Goal: Information Seeking & Learning: Learn about a topic

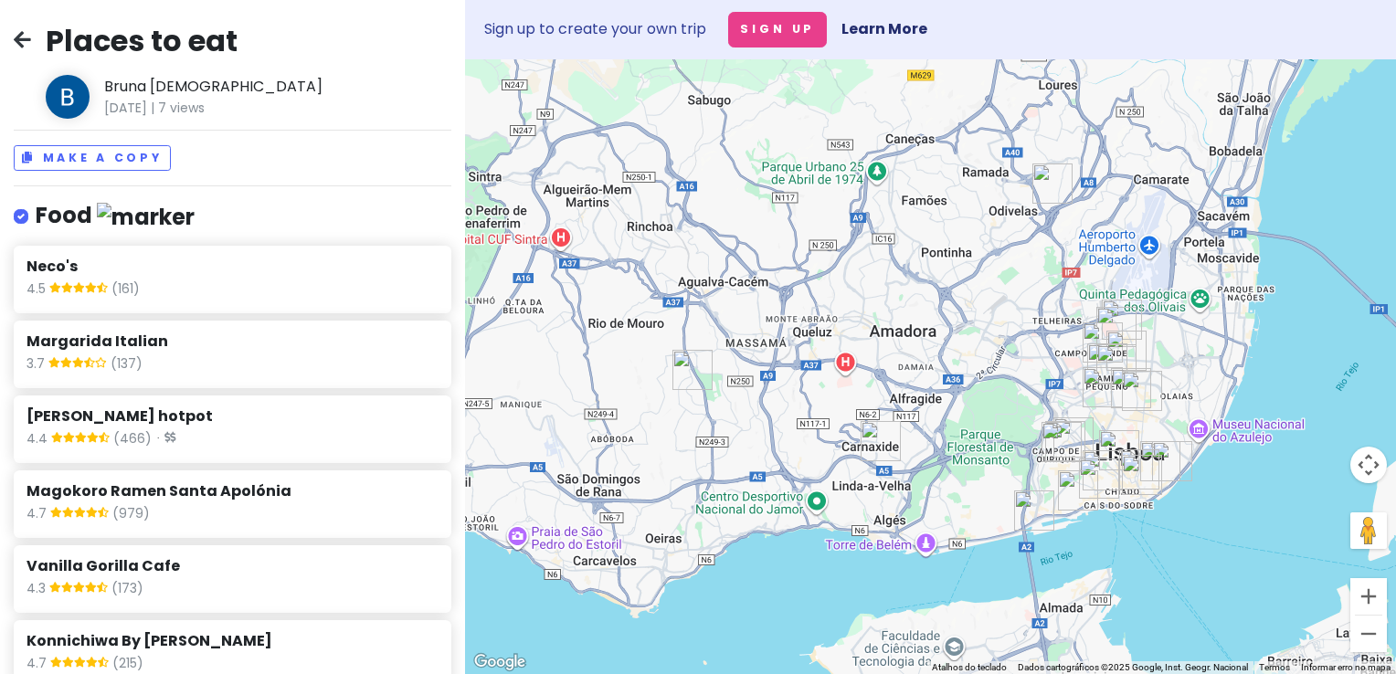
drag, startPoint x: 855, startPoint y: 330, endPoint x: 799, endPoint y: 227, distance: 117.0
click at [817, 294] on div at bounding box center [930, 366] width 931 height 615
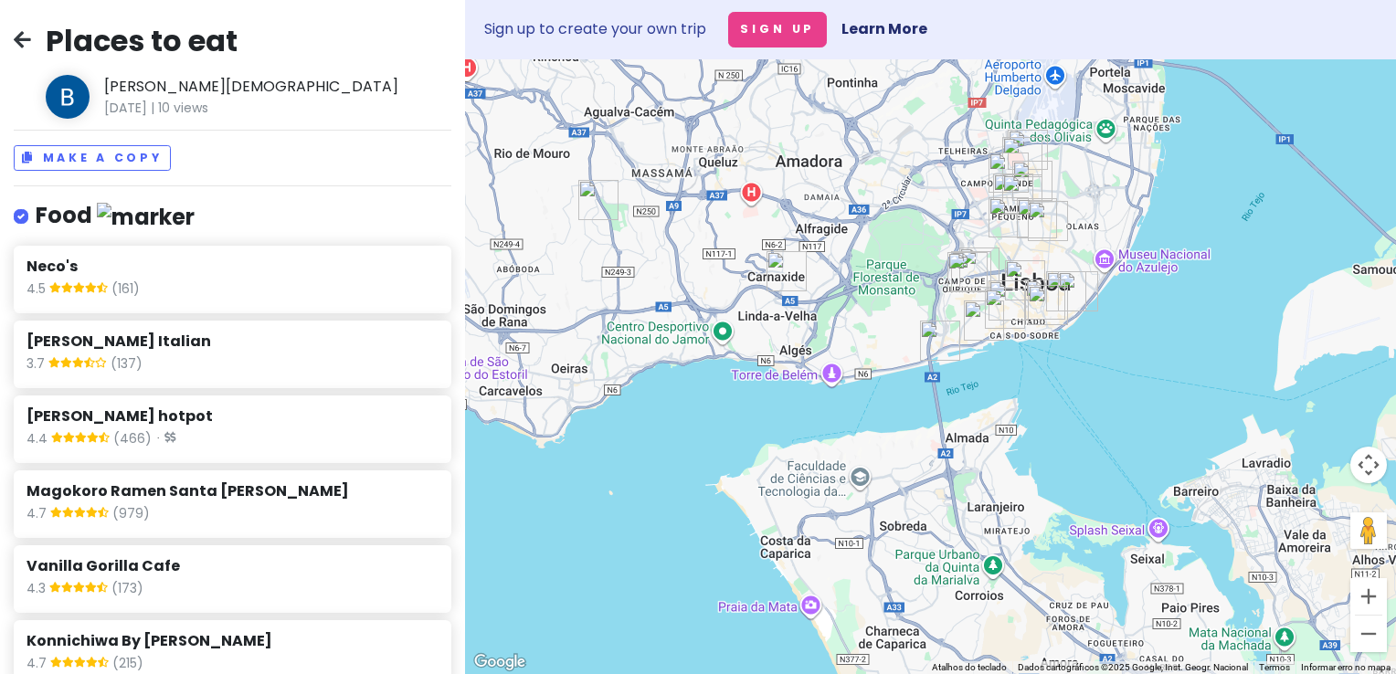
drag, startPoint x: 939, startPoint y: 482, endPoint x: 855, endPoint y: 287, distance: 212.8
click at [848, 298] on div at bounding box center [930, 366] width 931 height 615
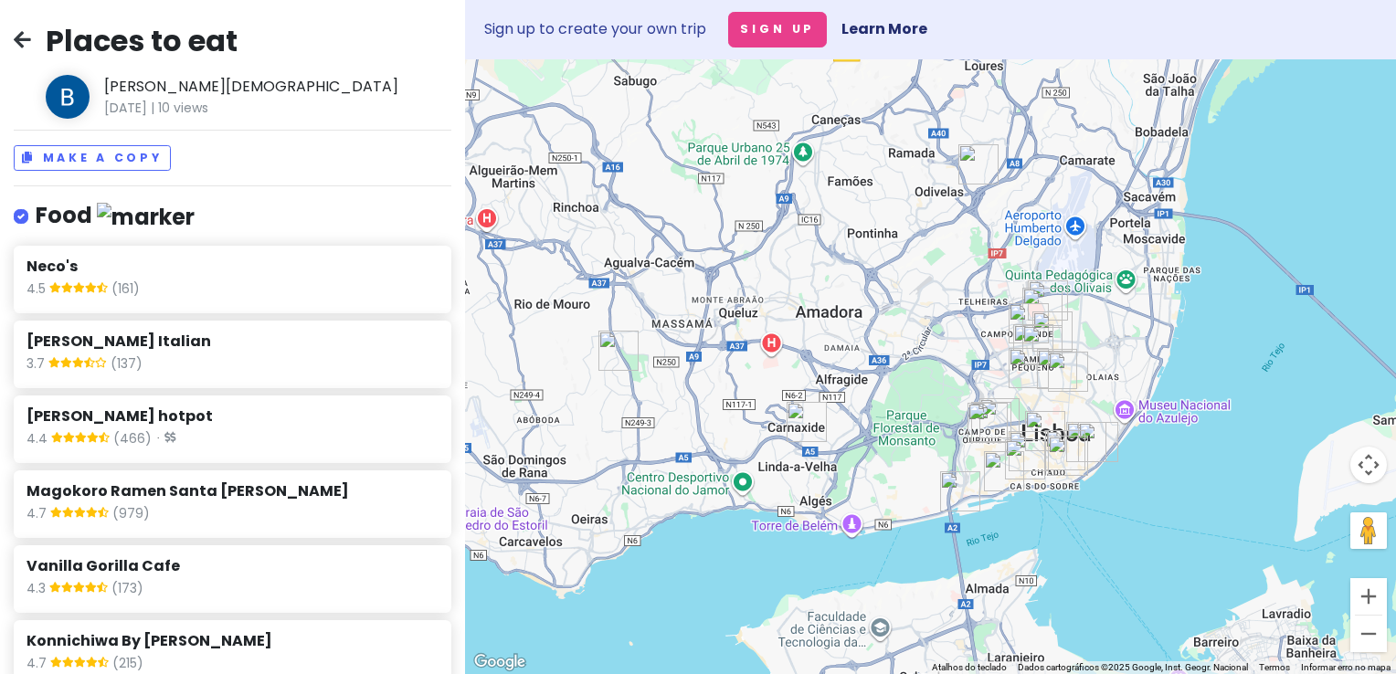
drag, startPoint x: 898, startPoint y: 254, endPoint x: 916, endPoint y: 433, distance: 180.0
click at [916, 433] on div at bounding box center [930, 366] width 931 height 615
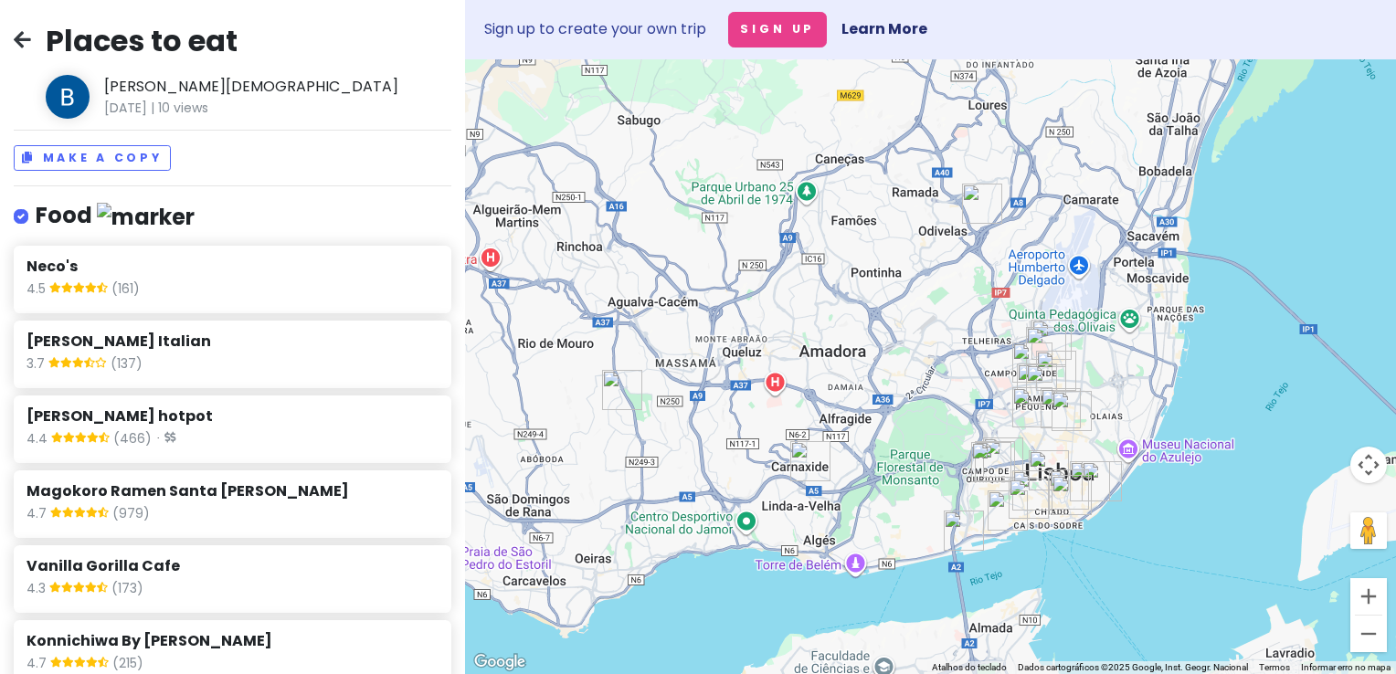
click at [618, 396] on img "Burgway" at bounding box center [622, 390] width 40 height 40
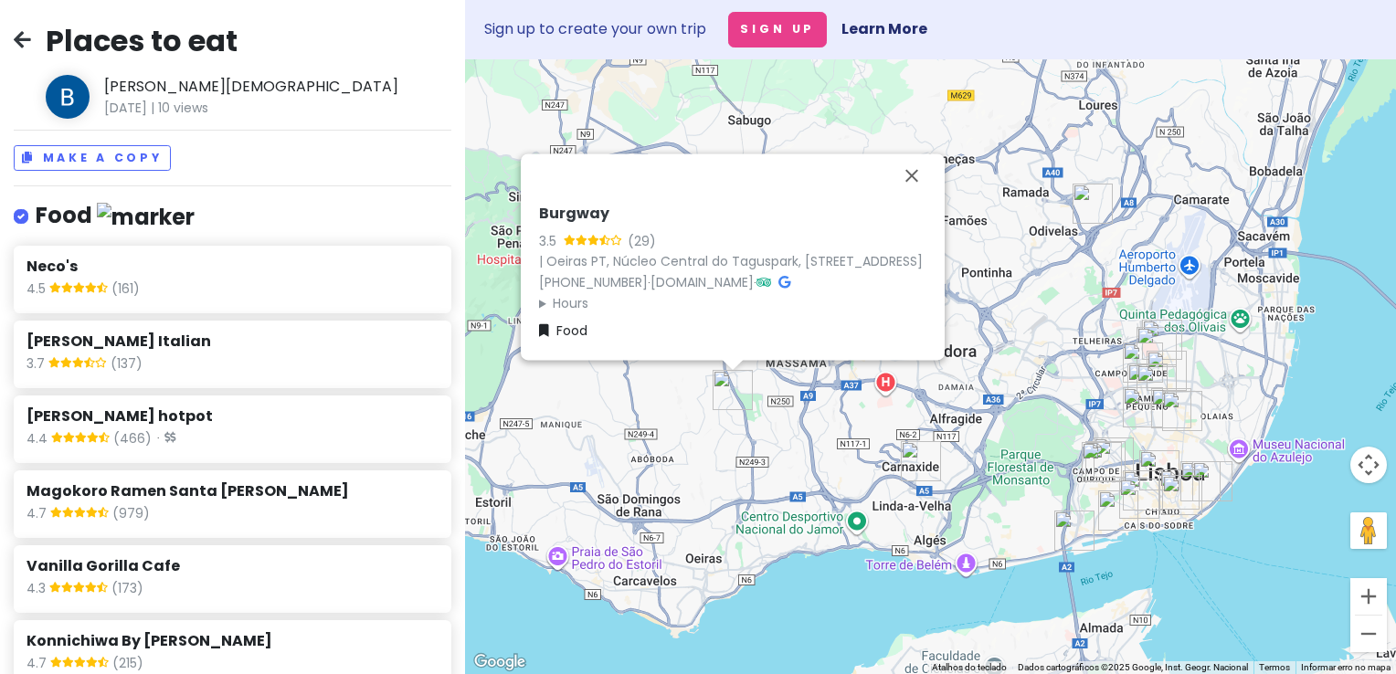
click at [923, 466] on img "Margarida Italian" at bounding box center [921, 461] width 40 height 40
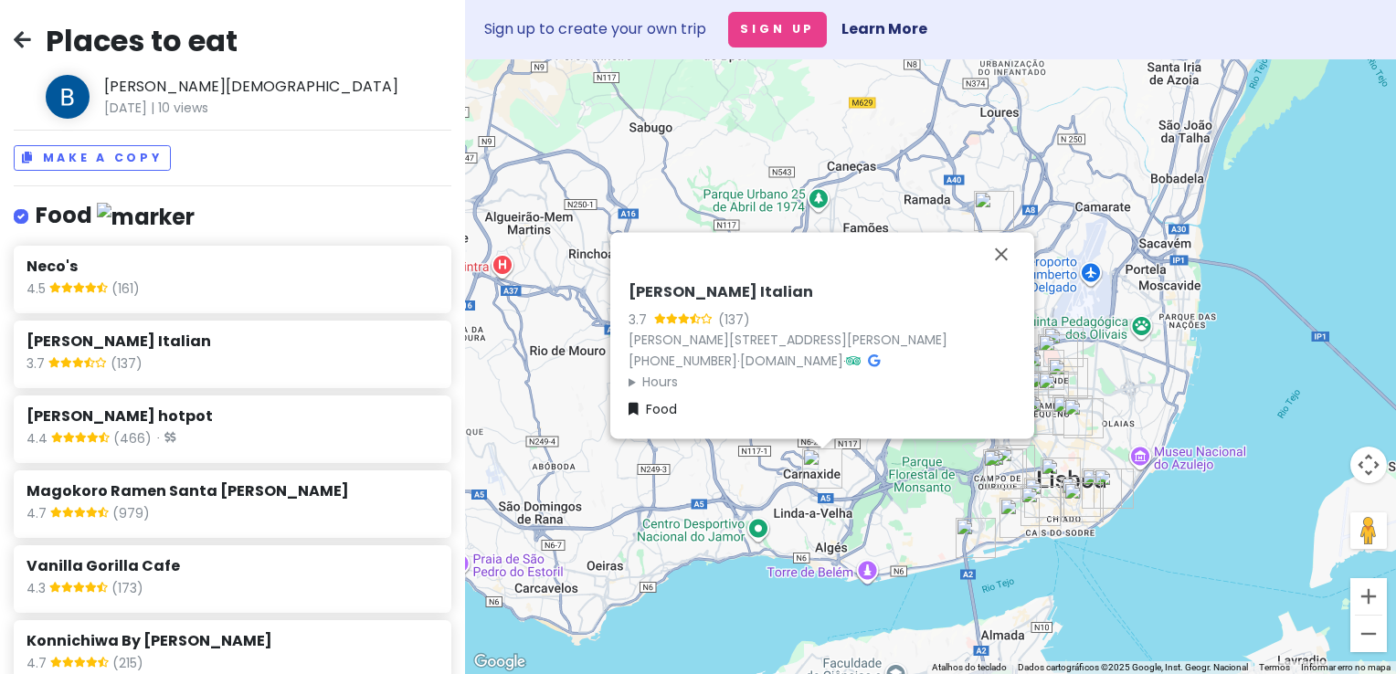
drag, startPoint x: 1011, startPoint y: 471, endPoint x: 778, endPoint y: 481, distance: 233.2
click at [778, 481] on div "[PERSON_NAME] Italian 3.7 (137) [PERSON_NAME][STREET_ADDRESS][PERSON_NAME] [PHO…" at bounding box center [930, 366] width 931 height 615
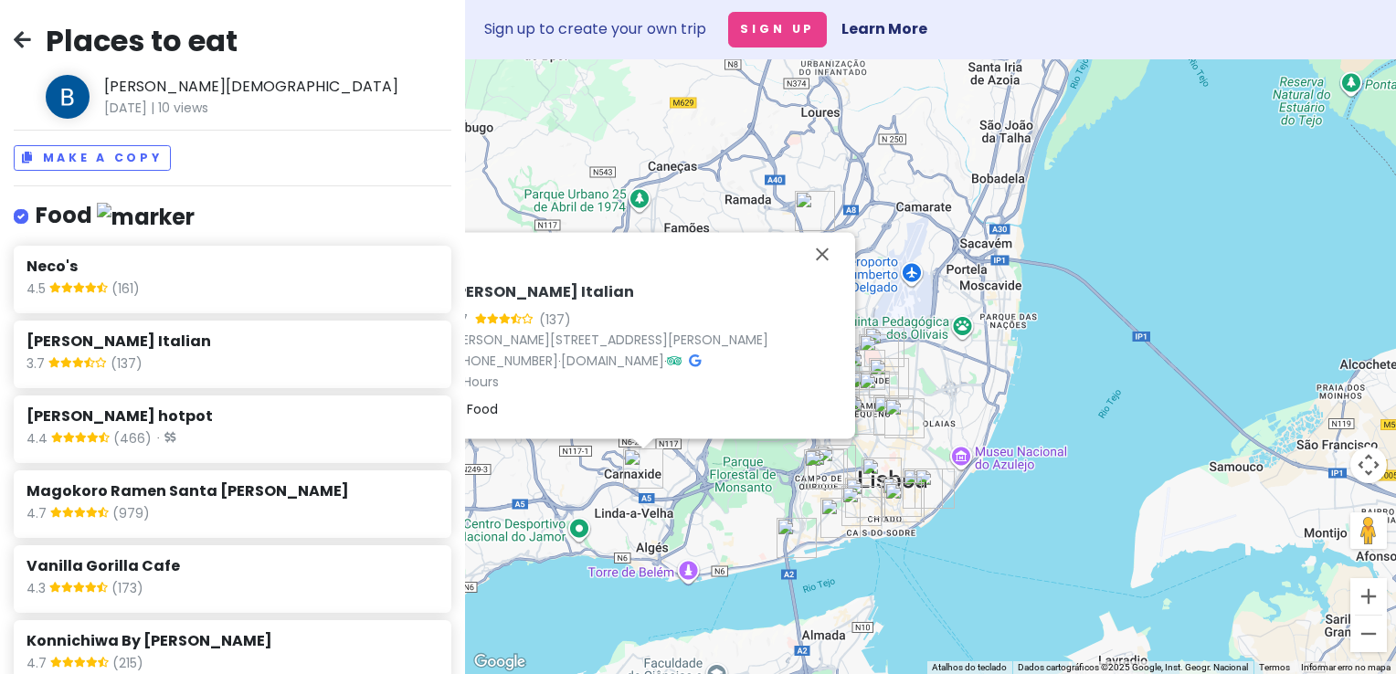
click at [901, 322] on div "[PERSON_NAME] Italian 3.7 (137) [PERSON_NAME][STREET_ADDRESS][PERSON_NAME] [PHO…" at bounding box center [930, 366] width 931 height 615
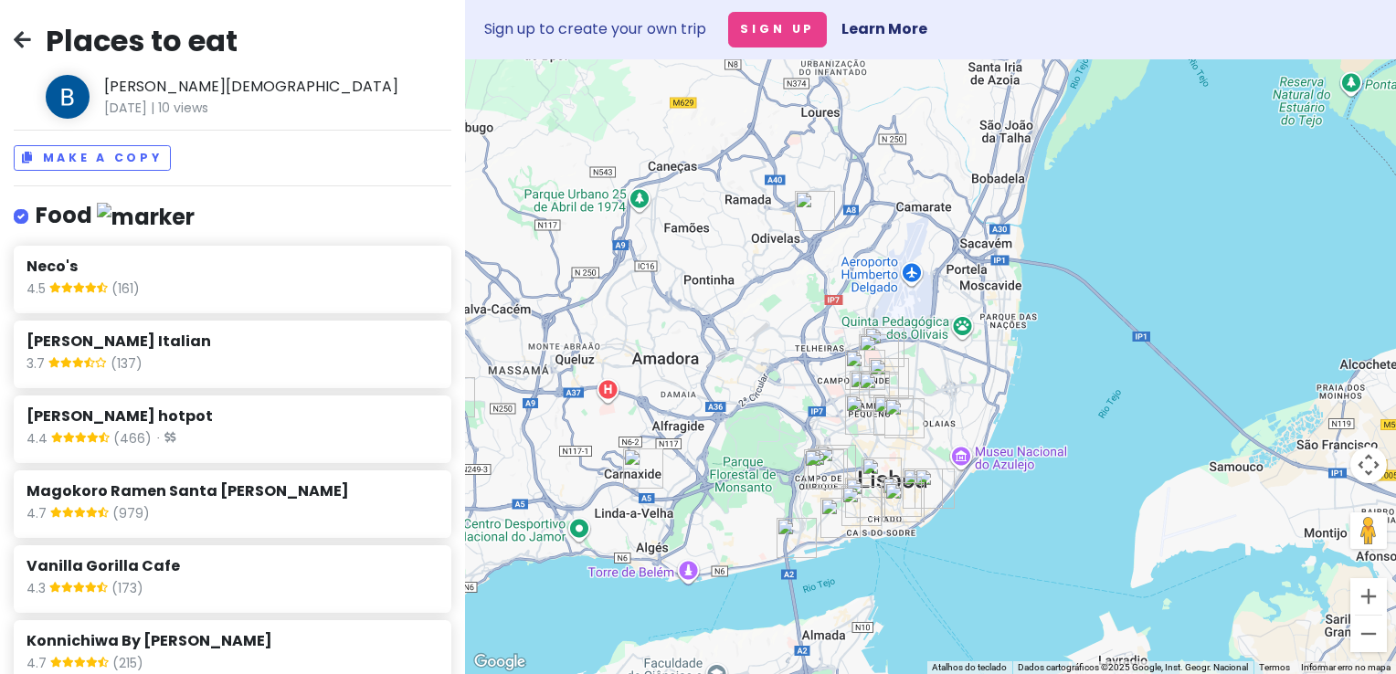
click at [820, 220] on img "Oriente" at bounding box center [815, 211] width 40 height 40
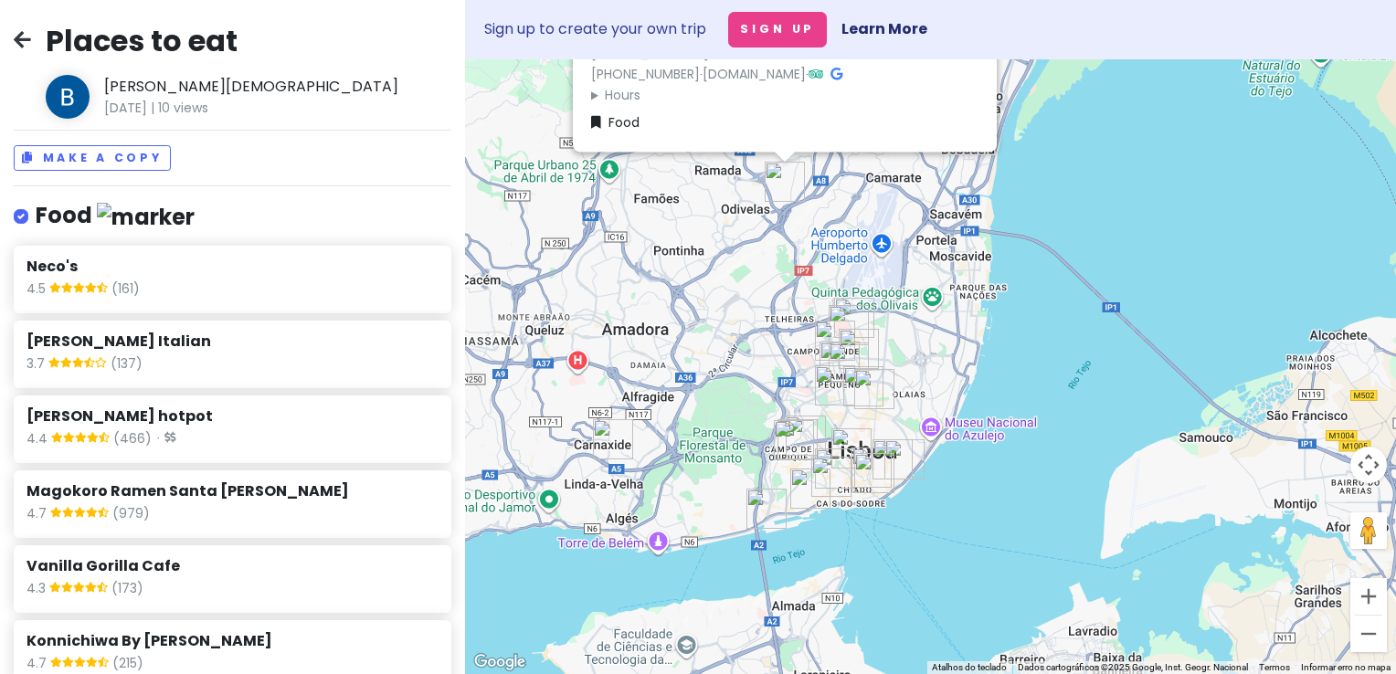
drag, startPoint x: 990, startPoint y: 511, endPoint x: 932, endPoint y: 342, distance: 178.9
click at [957, 319] on div "Oriente 4.3 (4,073) · [STREET_ADDRESS] [PHONE_NUMBER] · [DOMAIN_NAME] · Hours […" at bounding box center [930, 366] width 931 height 615
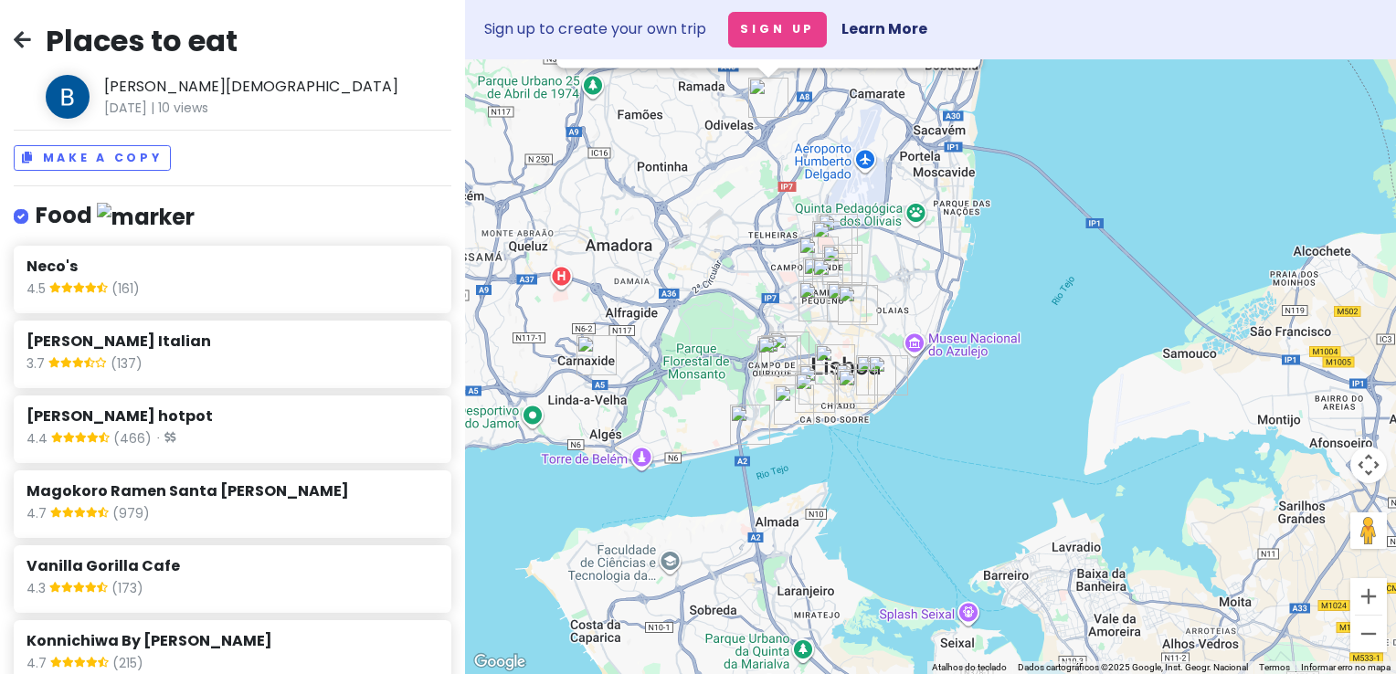
click at [739, 436] on img "Casa Nolita" at bounding box center [750, 425] width 40 height 40
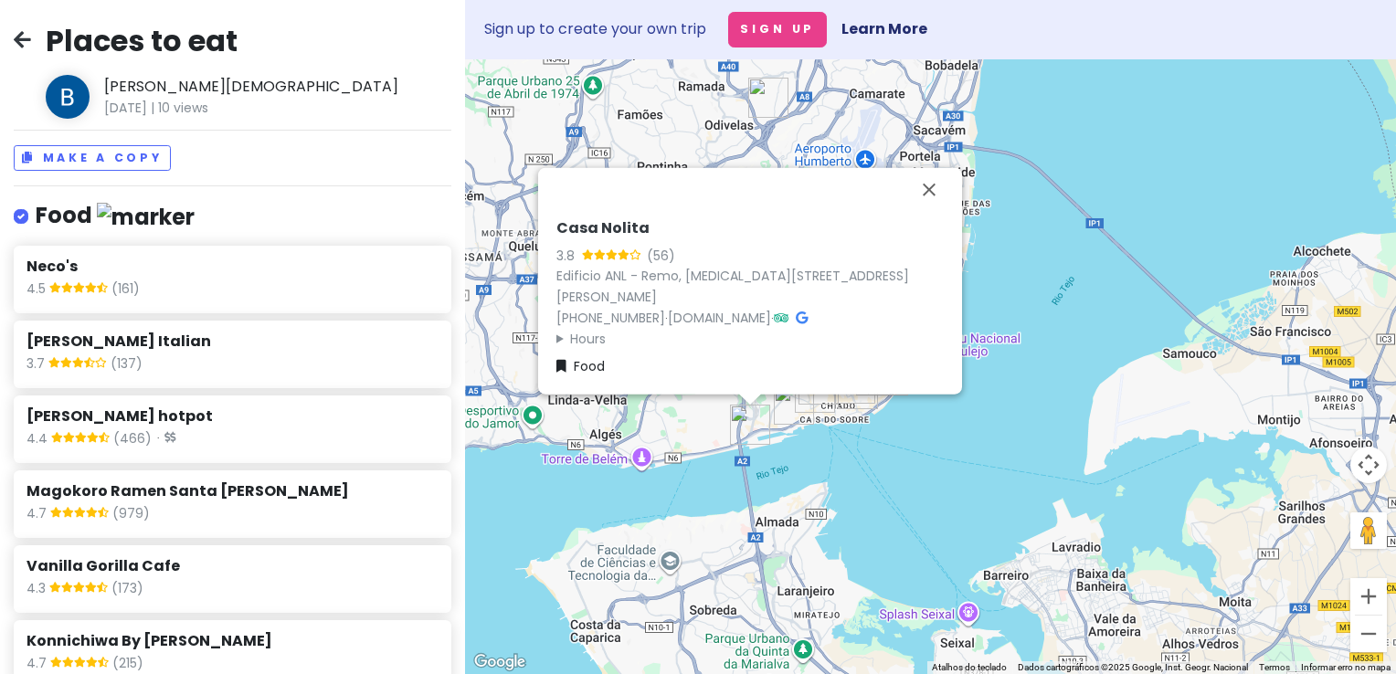
click at [800, 420] on img "Picanholo" at bounding box center [794, 405] width 40 height 40
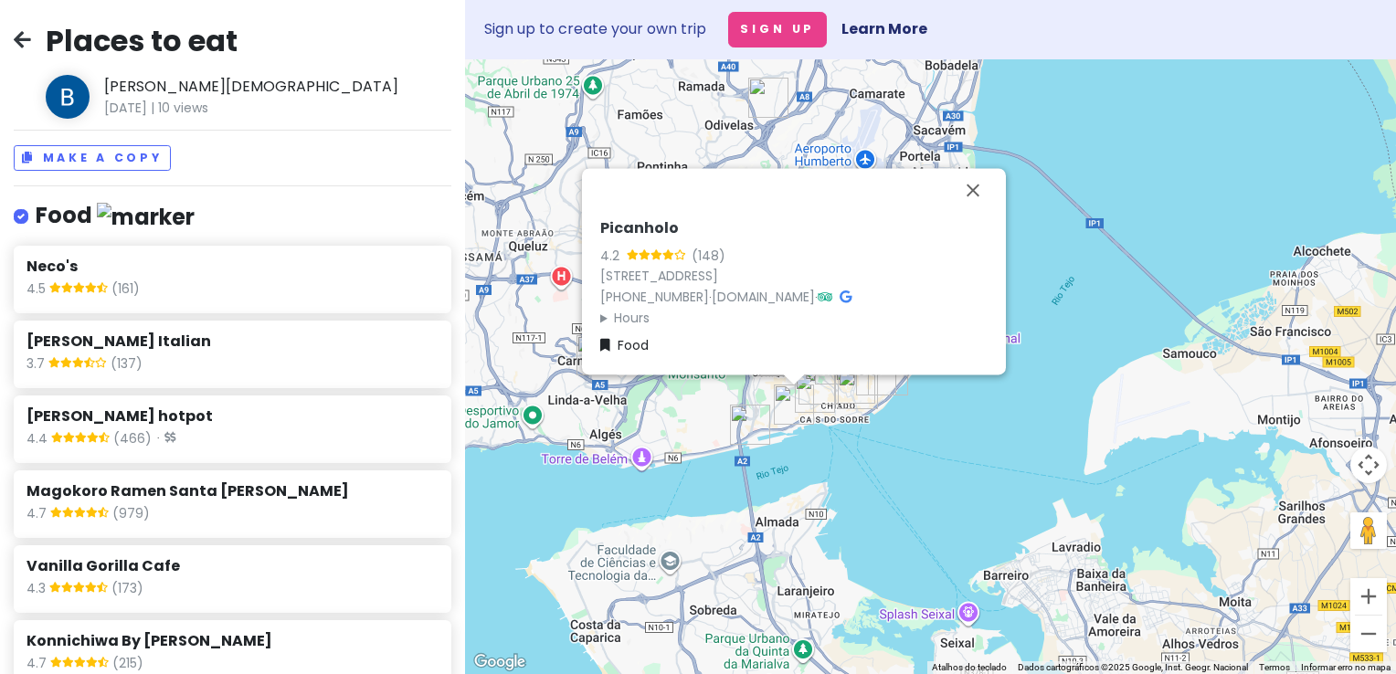
click at [815, 393] on img "QUEST" at bounding box center [815, 393] width 40 height 40
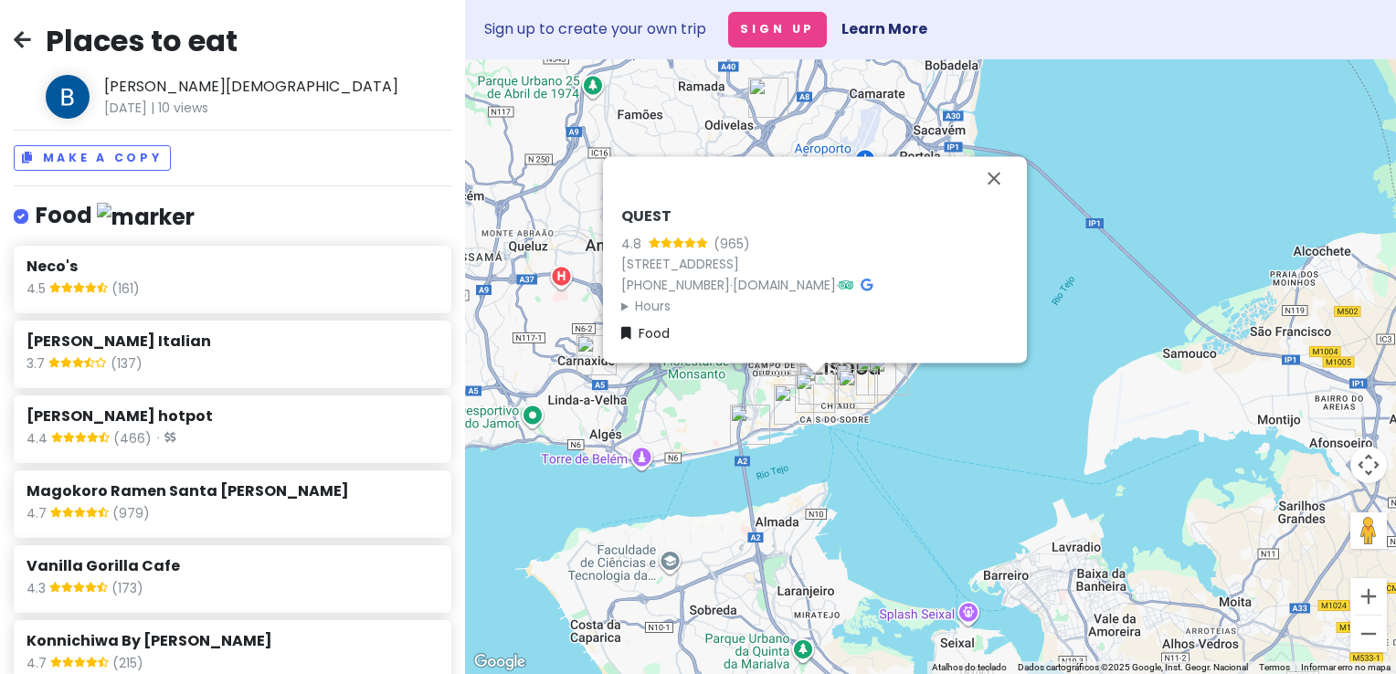
click at [823, 375] on img "QUEST" at bounding box center [815, 393] width 40 height 40
click at [822, 372] on div at bounding box center [814, 368] width 23 height 11
click at [997, 177] on button "Fechar" at bounding box center [994, 178] width 44 height 44
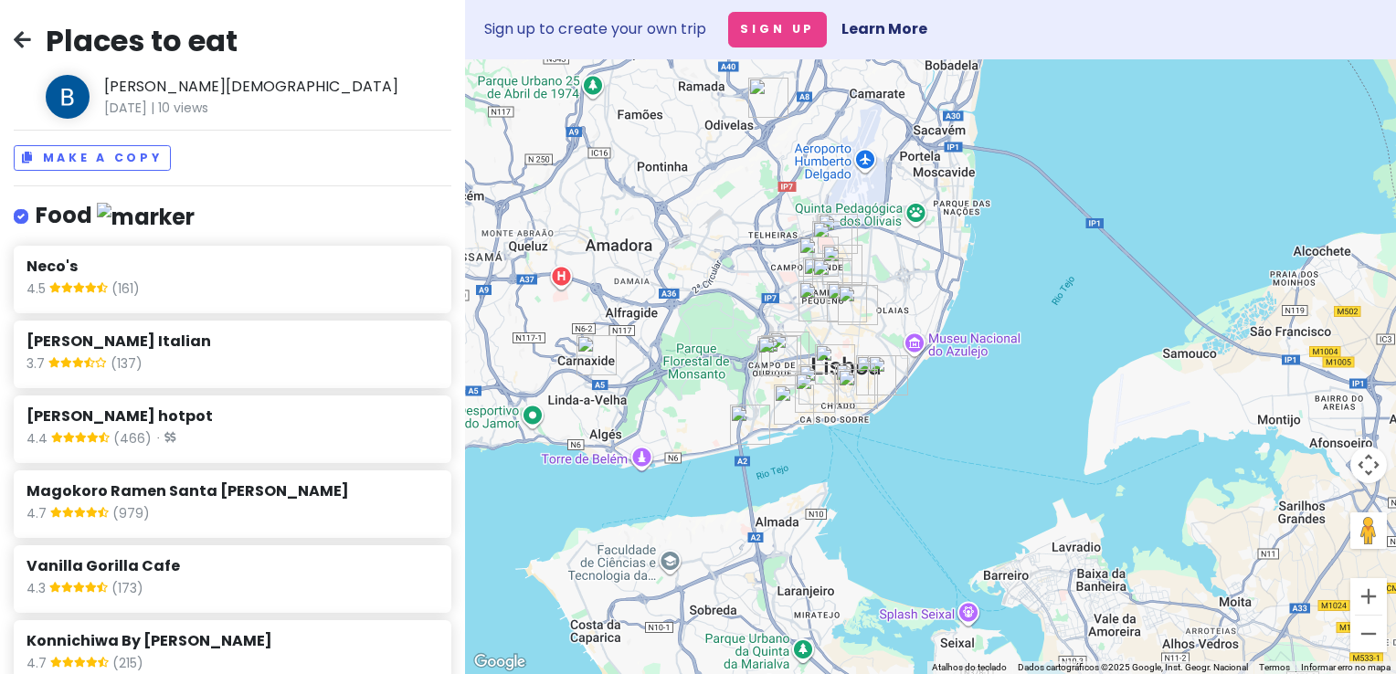
click at [892, 367] on img "Magokoro Ramen Santa Apolónia" at bounding box center [888, 375] width 40 height 40
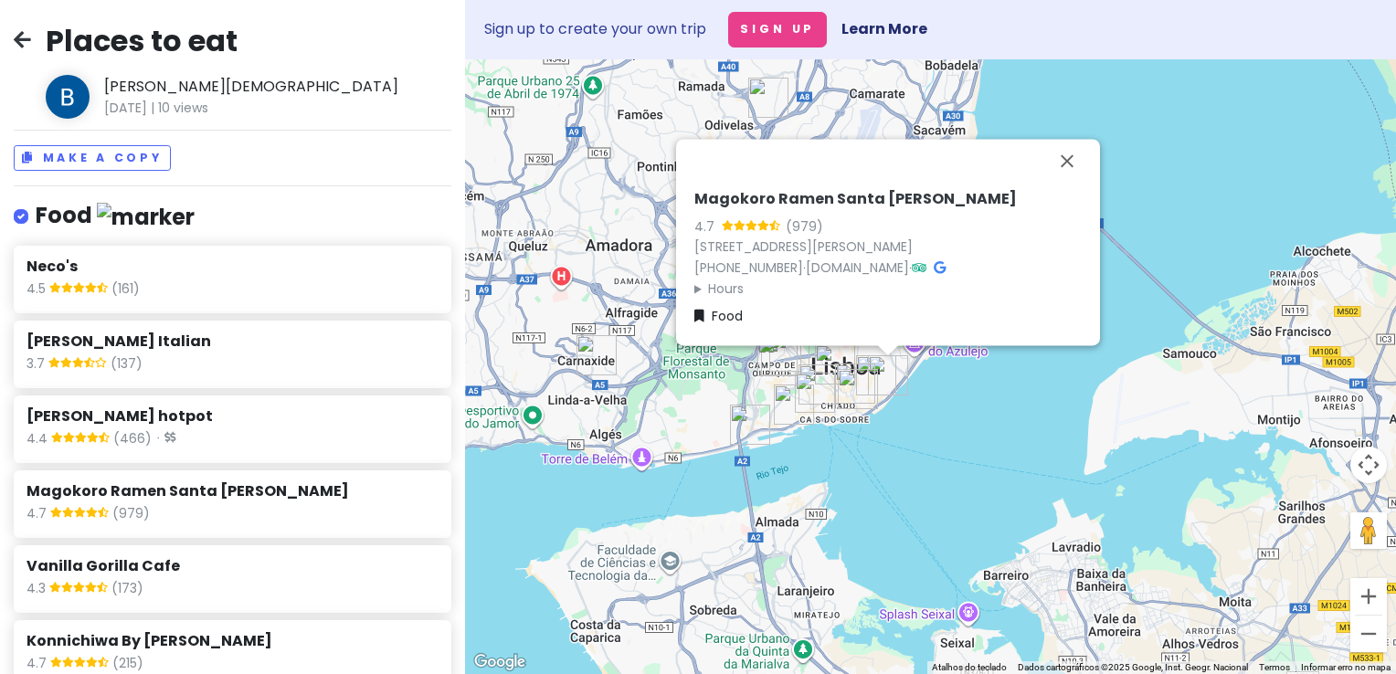
click at [873, 387] on img "Hygge Kaffe Baixa" at bounding box center [858, 389] width 40 height 40
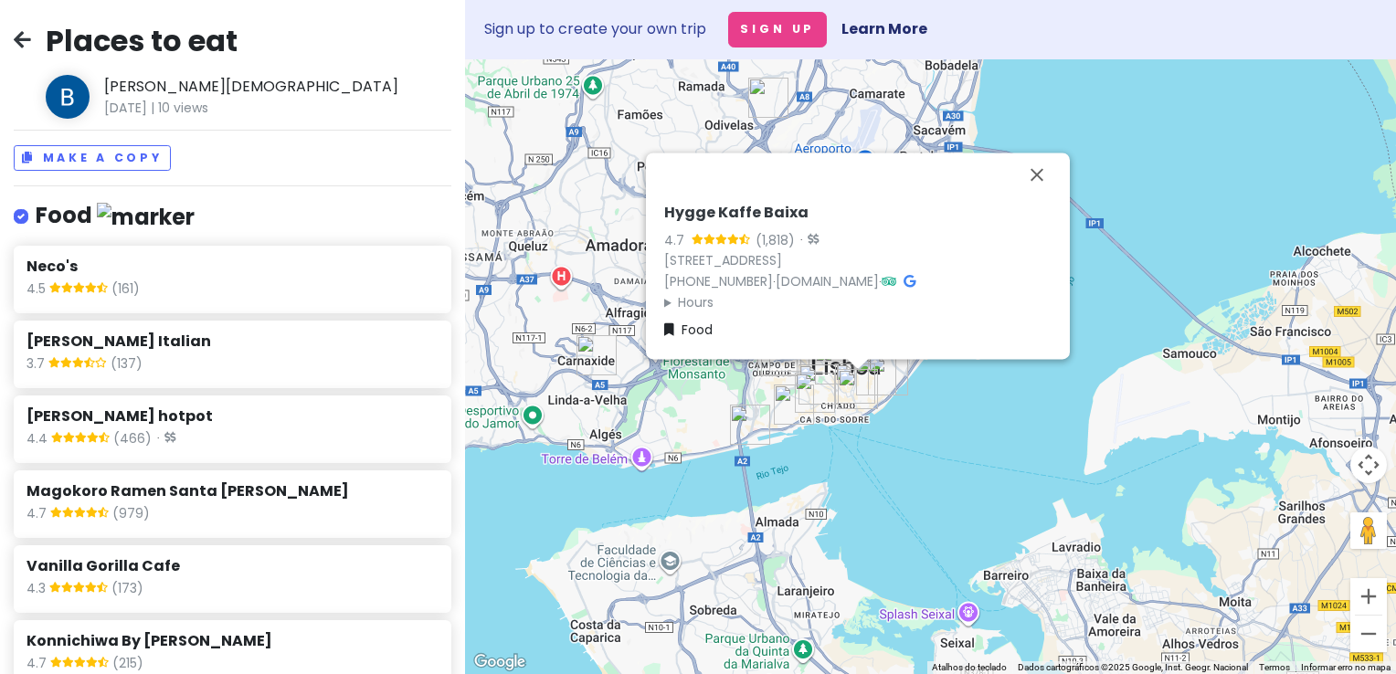
click at [857, 390] on img "Hygge Kaffe Baixa" at bounding box center [858, 389] width 40 height 40
click at [850, 386] on img "Hygge Kaffe Baixa" at bounding box center [858, 389] width 40 height 40
click at [841, 364] on img "The Coffee" at bounding box center [855, 384] width 40 height 40
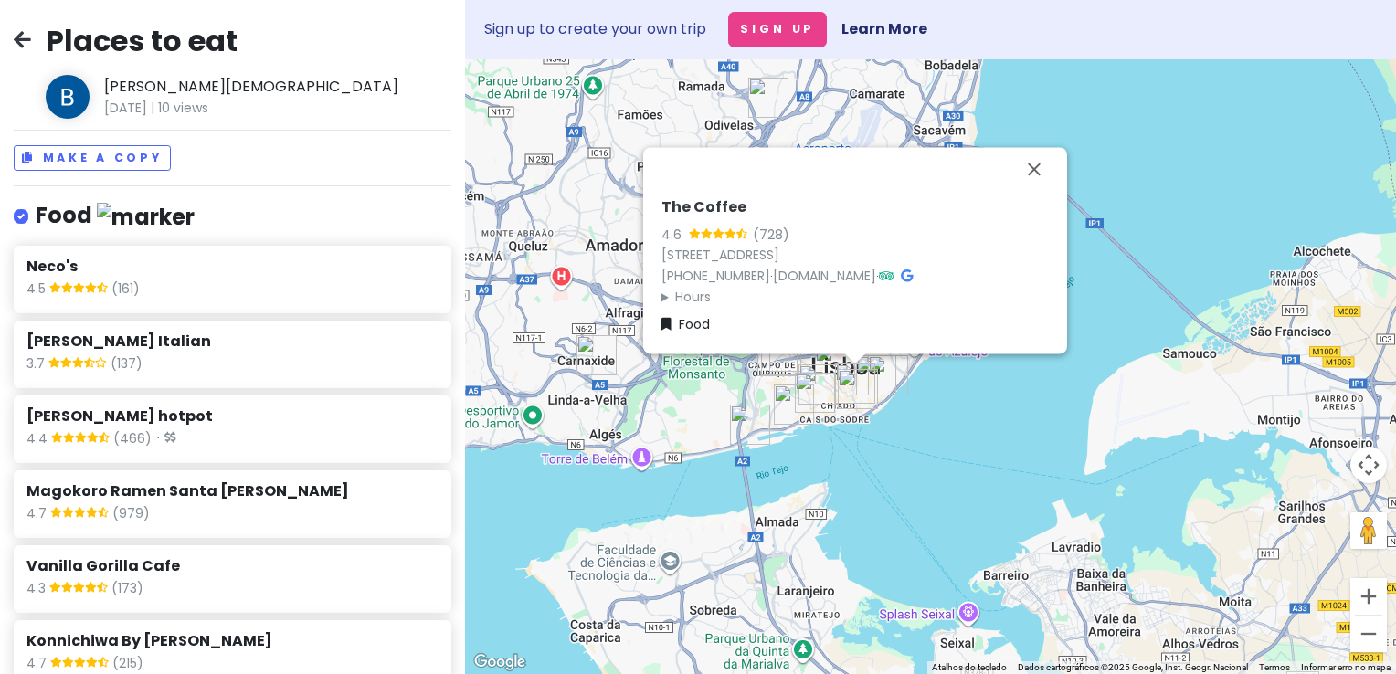
click at [848, 367] on img "The Coffee" at bounding box center [855, 384] width 40 height 40
click at [865, 365] on img "The Coffee" at bounding box center [855, 384] width 40 height 40
click at [868, 359] on img "Magokoro Ramen Santa Apolónia" at bounding box center [888, 375] width 40 height 40
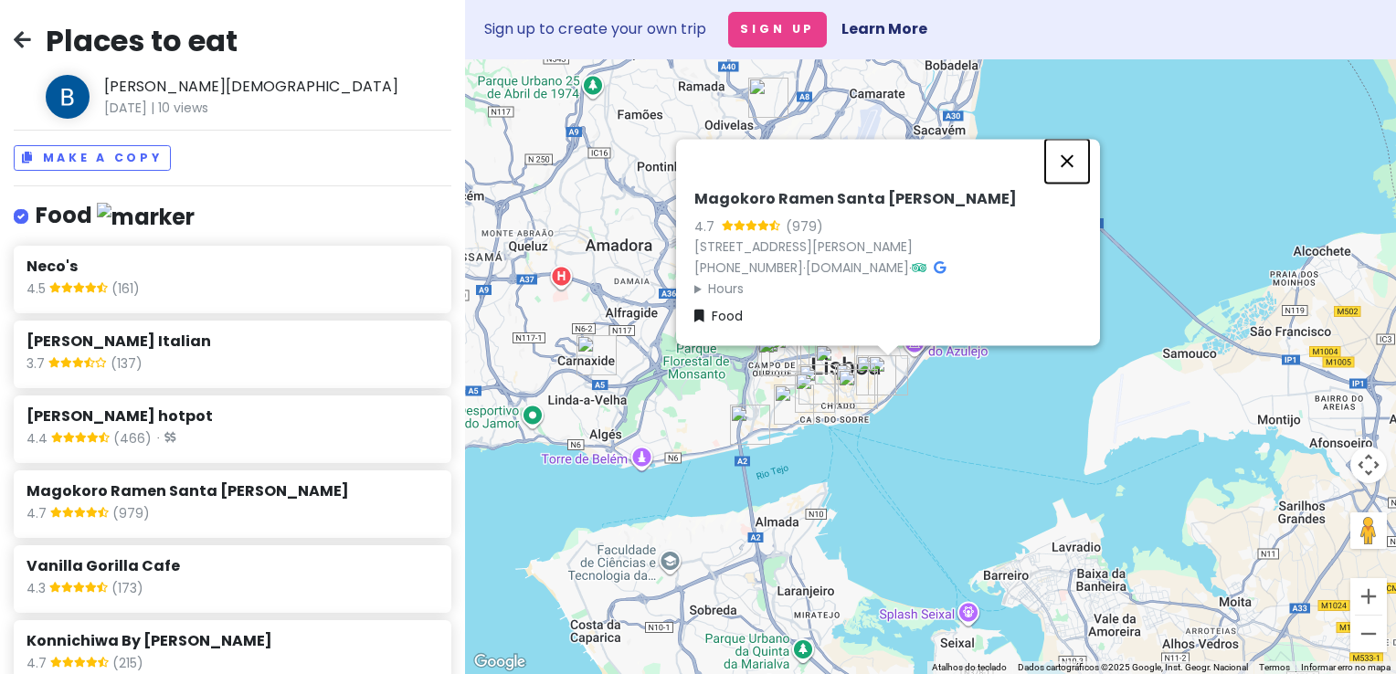
click at [1048, 178] on button "Fechar" at bounding box center [1067, 161] width 44 height 44
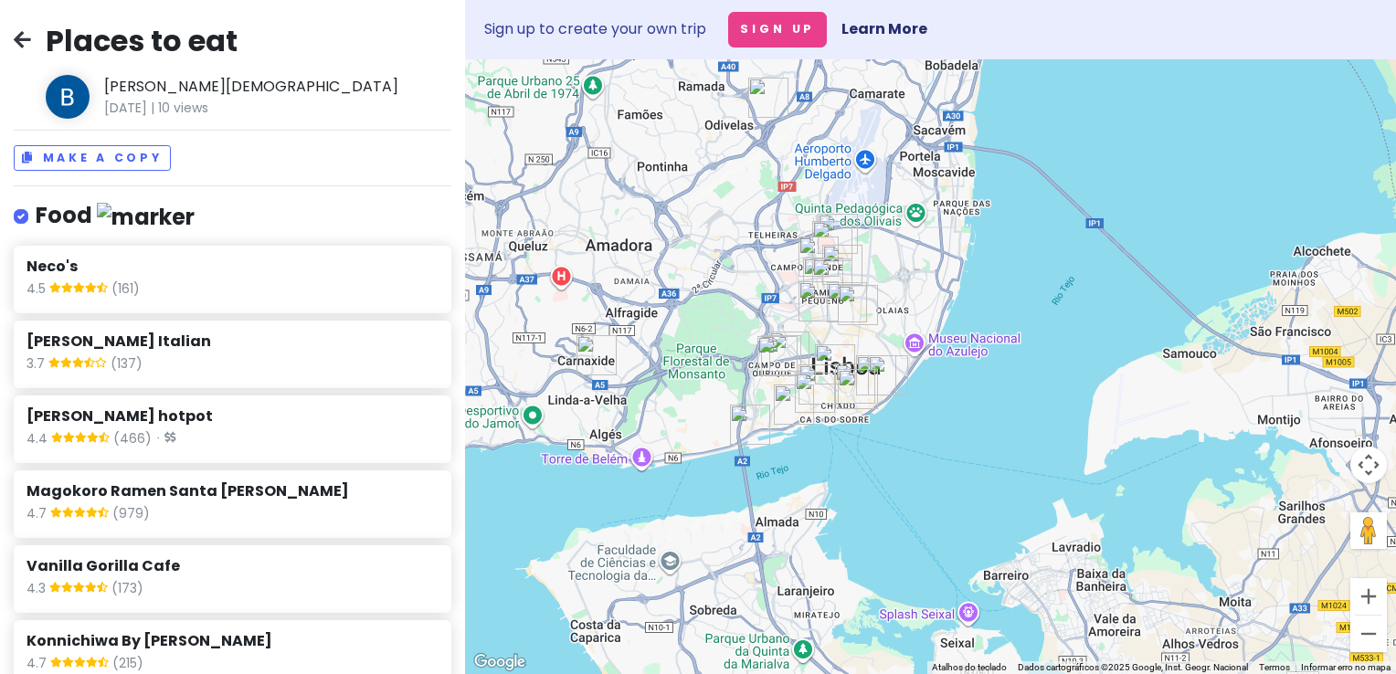
click at [866, 364] on img "The Coffee" at bounding box center [855, 384] width 40 height 40
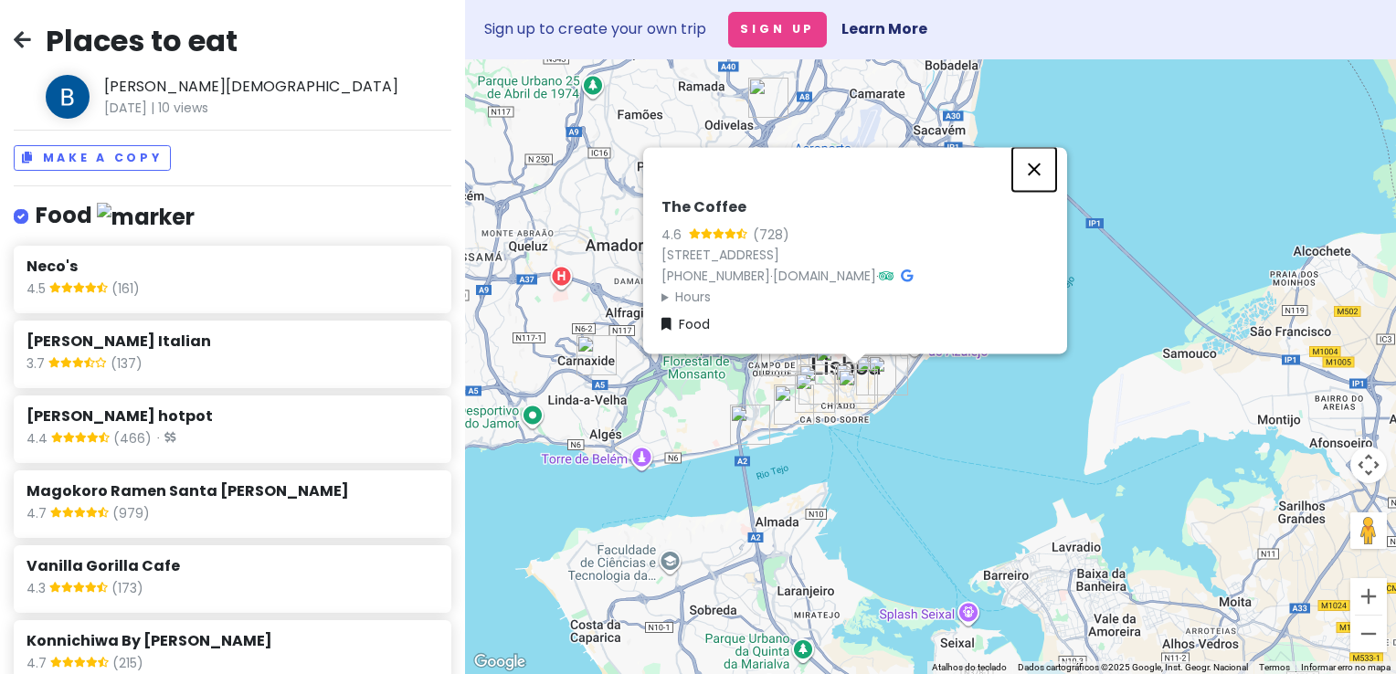
click at [1043, 169] on button "Fechar" at bounding box center [1034, 169] width 44 height 44
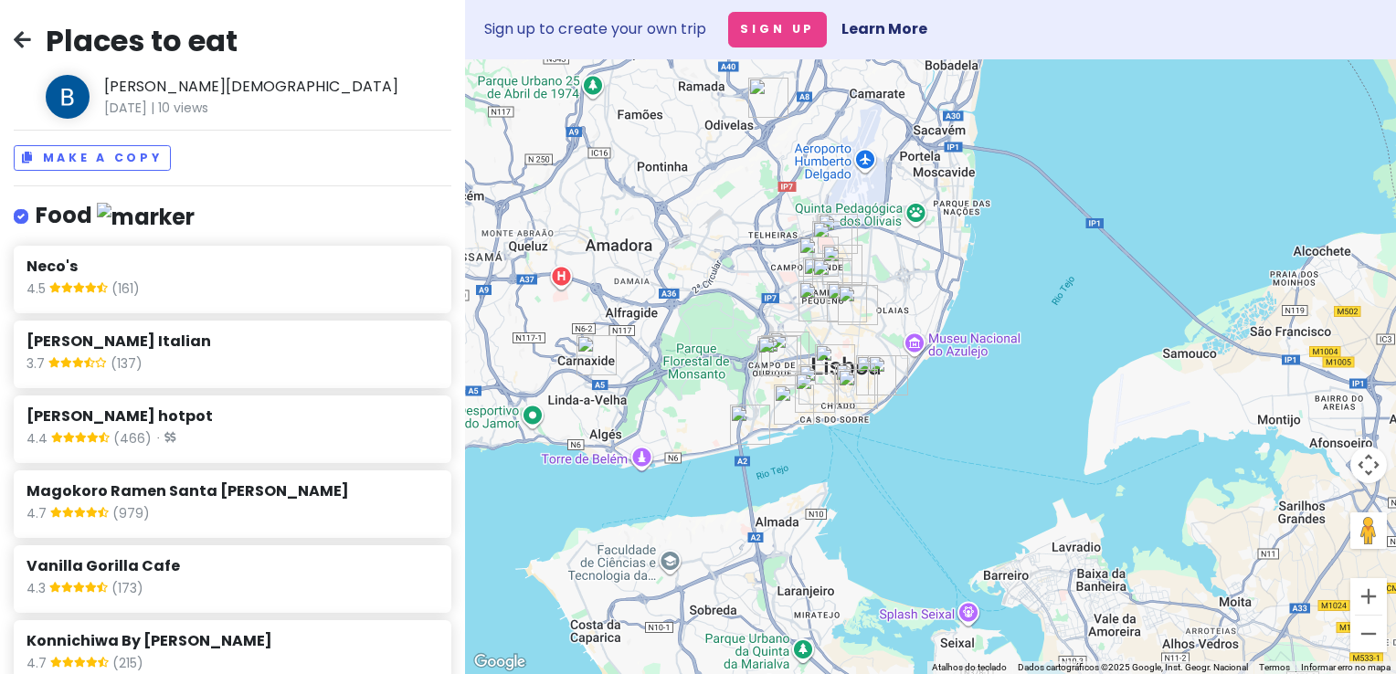
click at [1121, 476] on div "Para iniciar o trajeto, pressione as teclas de seta." at bounding box center [930, 366] width 931 height 615
click at [1121, 476] on div at bounding box center [930, 366] width 931 height 615
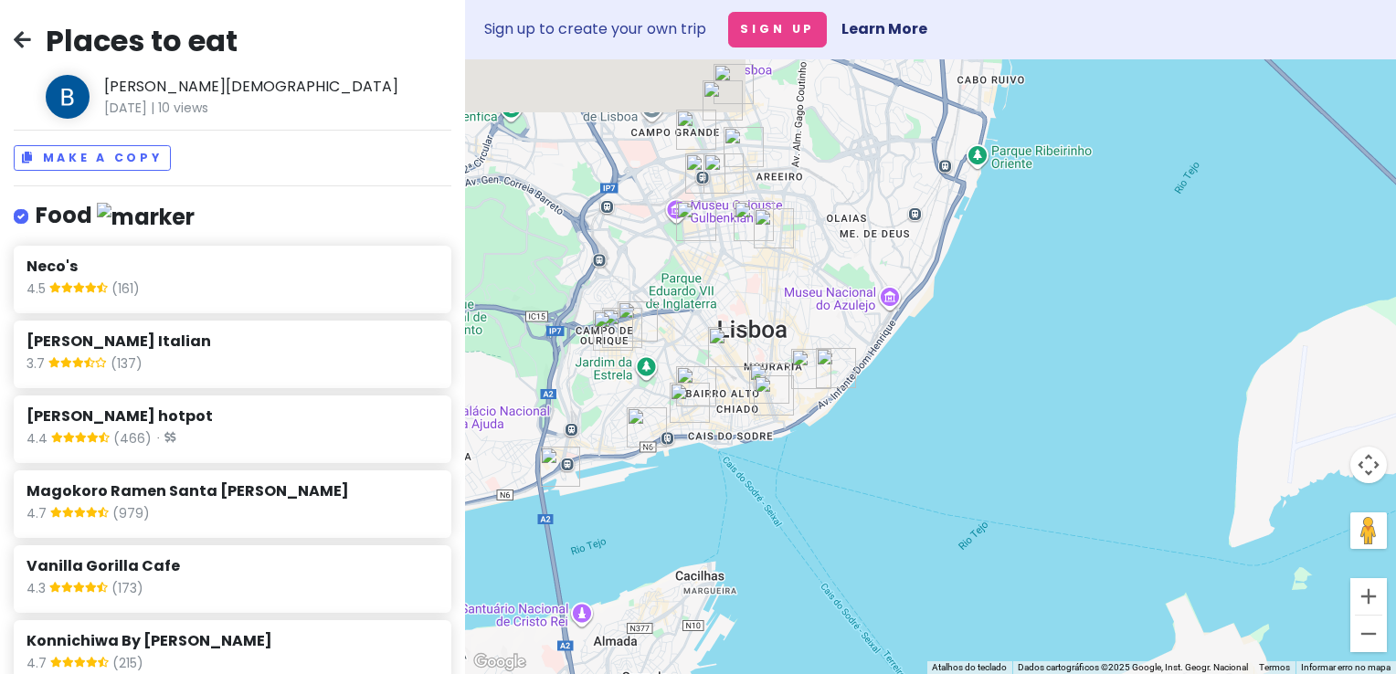
drag, startPoint x: 881, startPoint y: 407, endPoint x: 1063, endPoint y: 480, distance: 196.0
click at [1063, 480] on div at bounding box center [930, 366] width 931 height 615
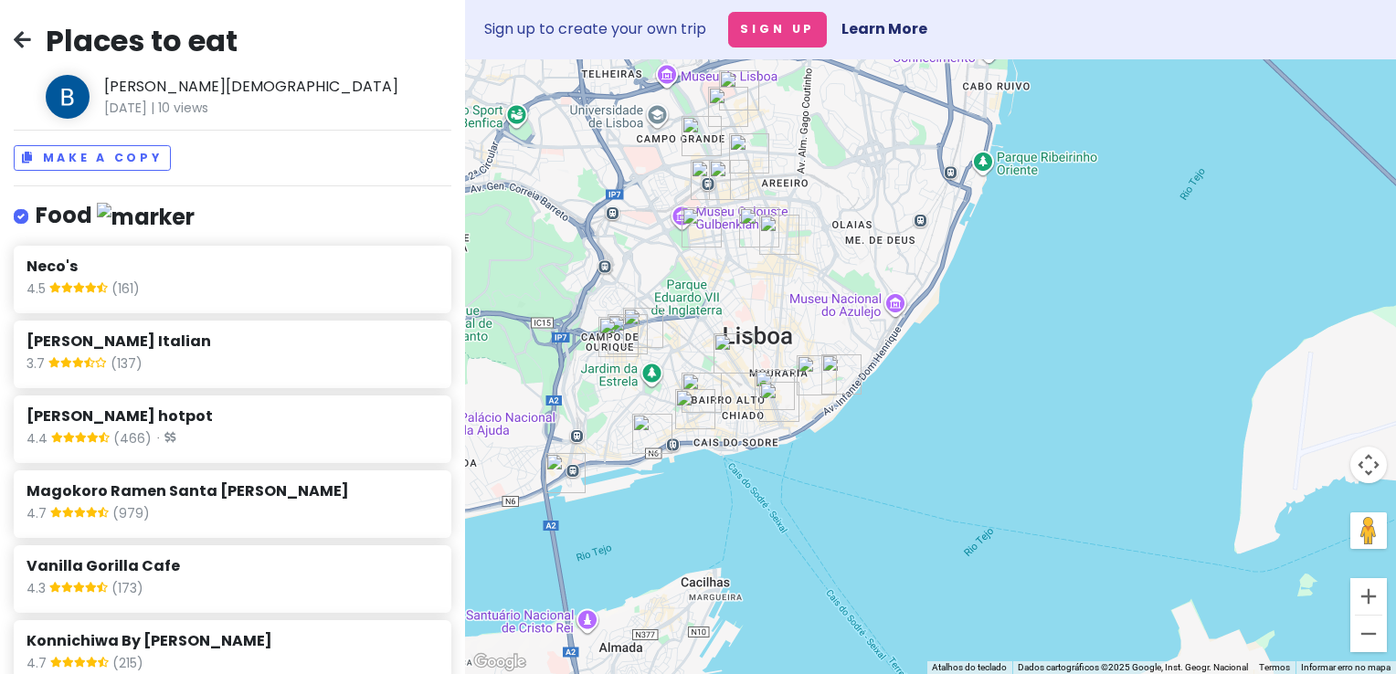
click at [844, 371] on img "Magokoro Ramen Santa Apolónia" at bounding box center [841, 374] width 40 height 40
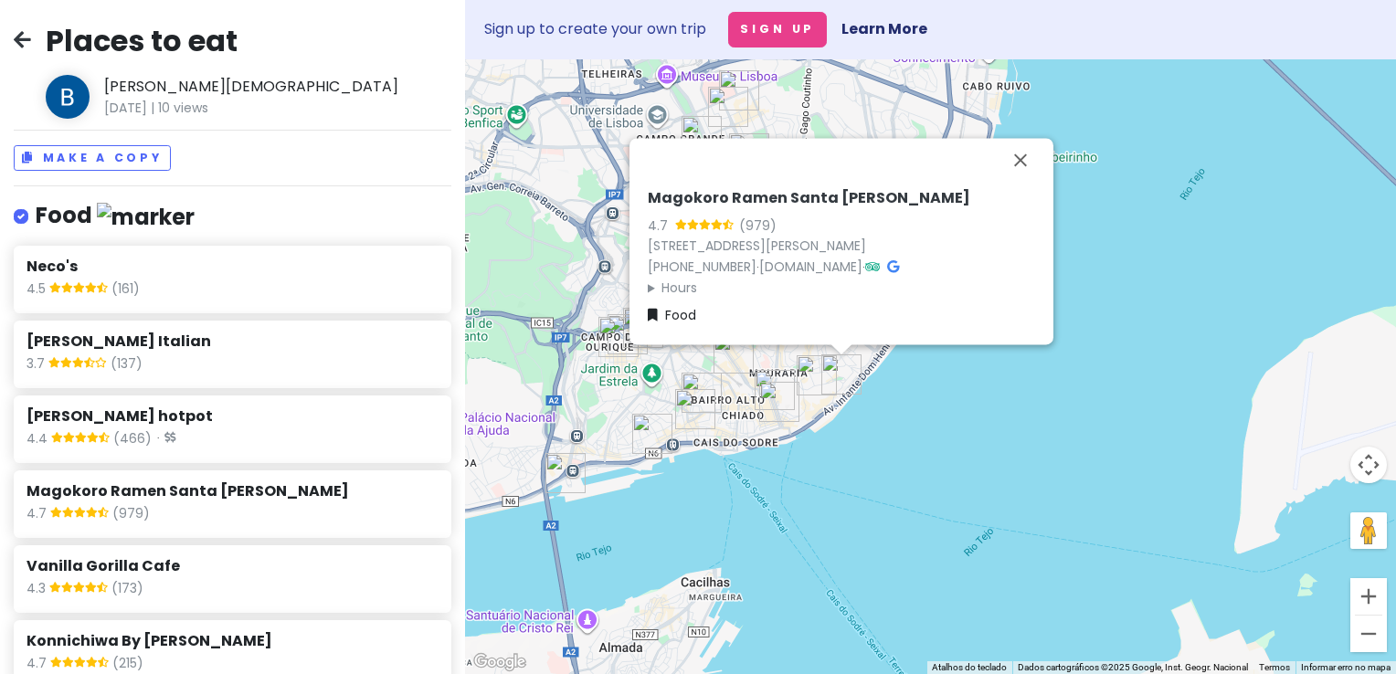
click at [848, 437] on div "Magokoro Ramen Santa [PERSON_NAME] 4.7 (979) [STREET_ADDRESS][PERSON_NAME] [PHO…" at bounding box center [930, 366] width 931 height 615
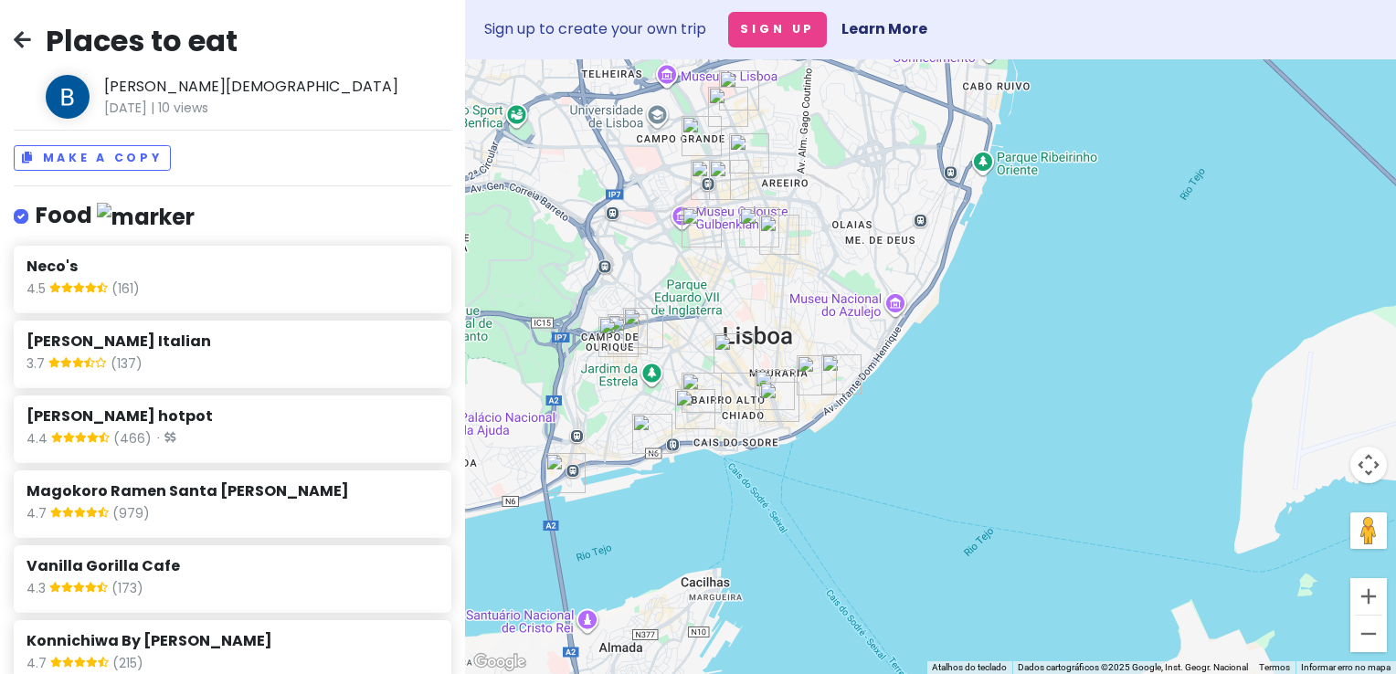
click at [809, 376] on img "Copenhagen Coffee Lab - Alfama" at bounding box center [817, 375] width 40 height 40
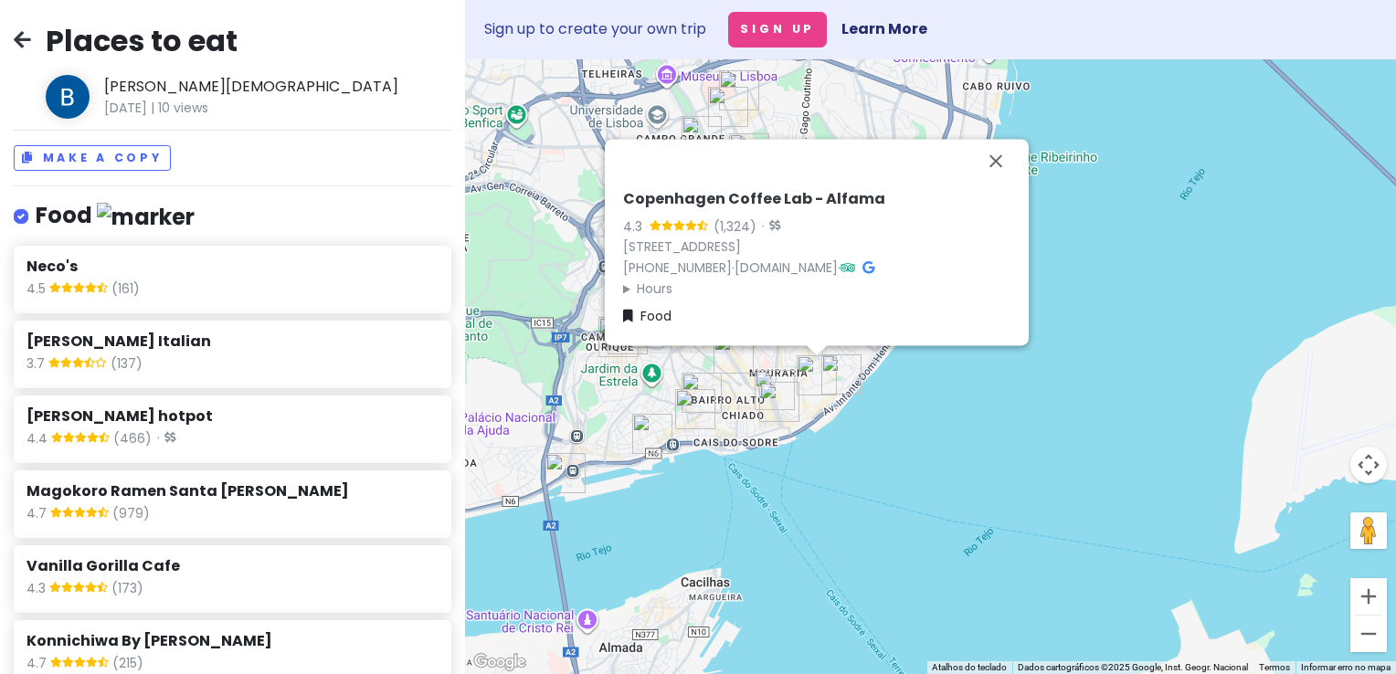
click at [819, 451] on div "Copenhagen Coffee Lab - Alfama 4.3 (1,324) · [STREET_ADDRESS] [PHONE_NUMBER] · …" at bounding box center [930, 366] width 931 height 615
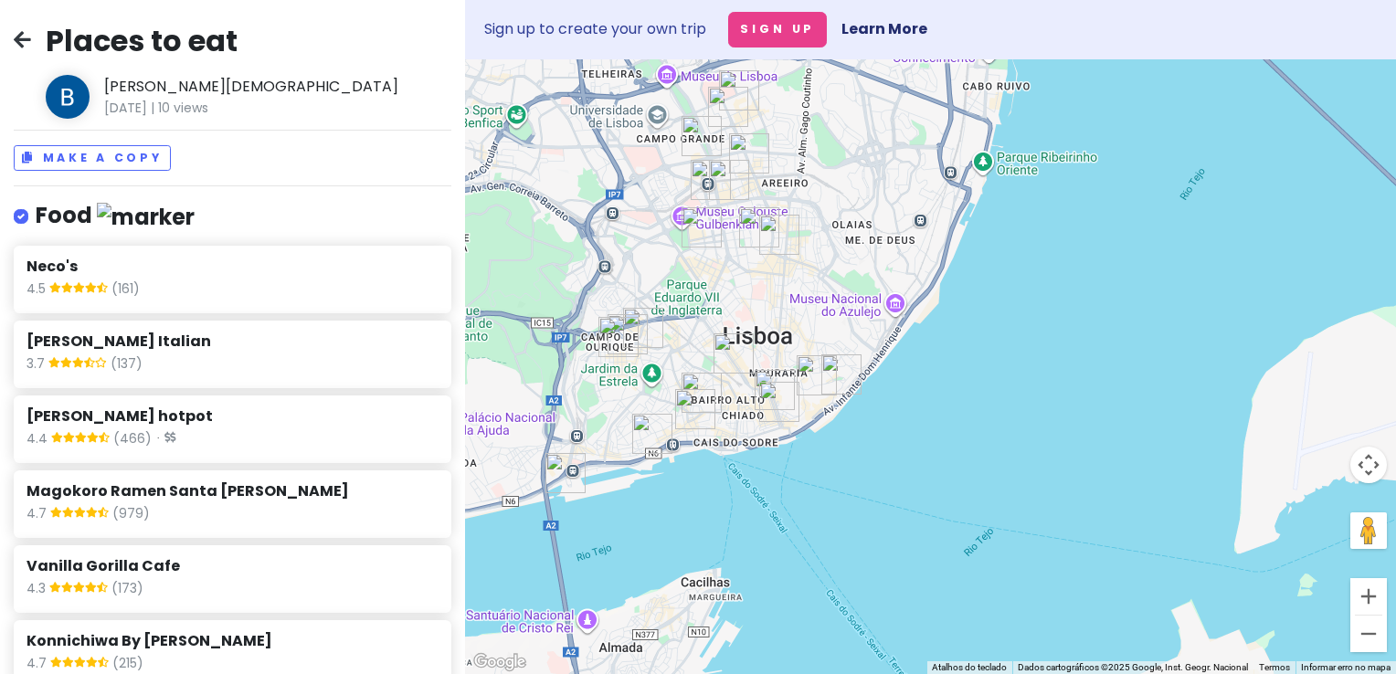
click at [767, 371] on img "The Coffee" at bounding box center [775, 390] width 40 height 40
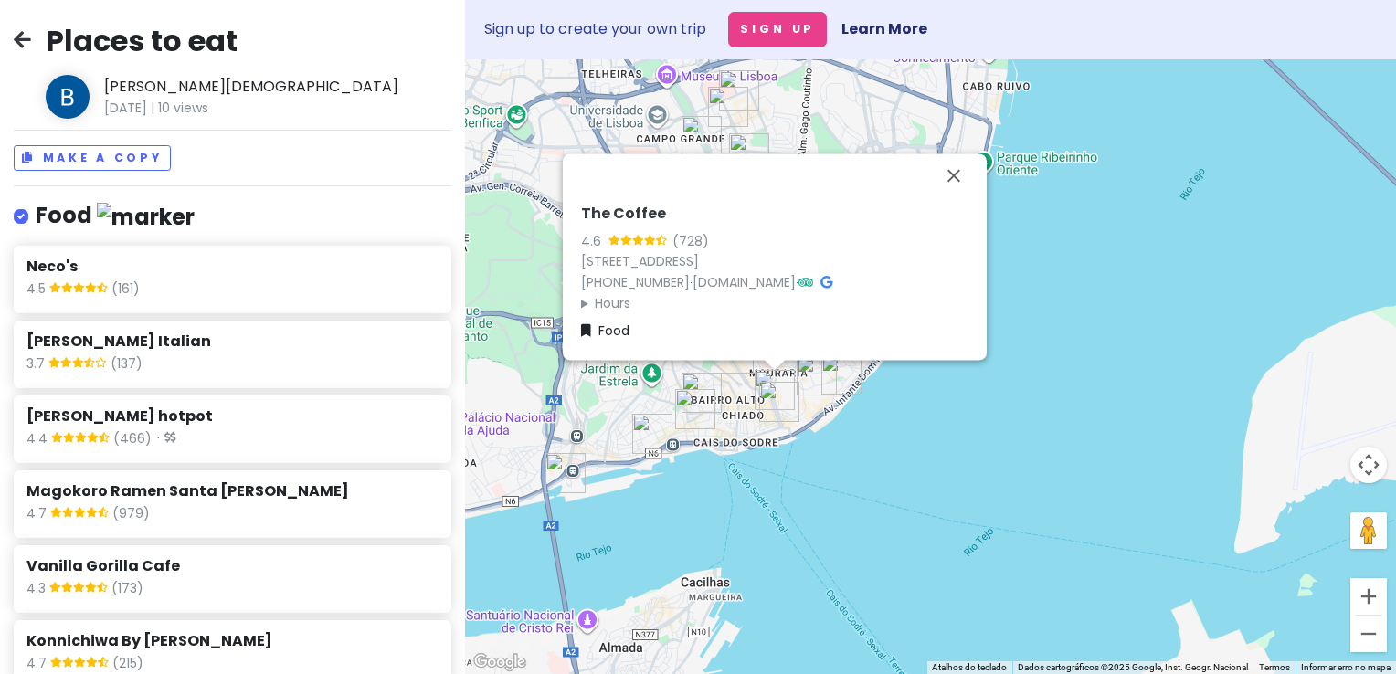
click at [841, 457] on div "The Coffee 4.6 (728) [STREET_ADDRESS] [PHONE_NUMBER] · [DOMAIN_NAME] · Hours [D…" at bounding box center [930, 366] width 931 height 615
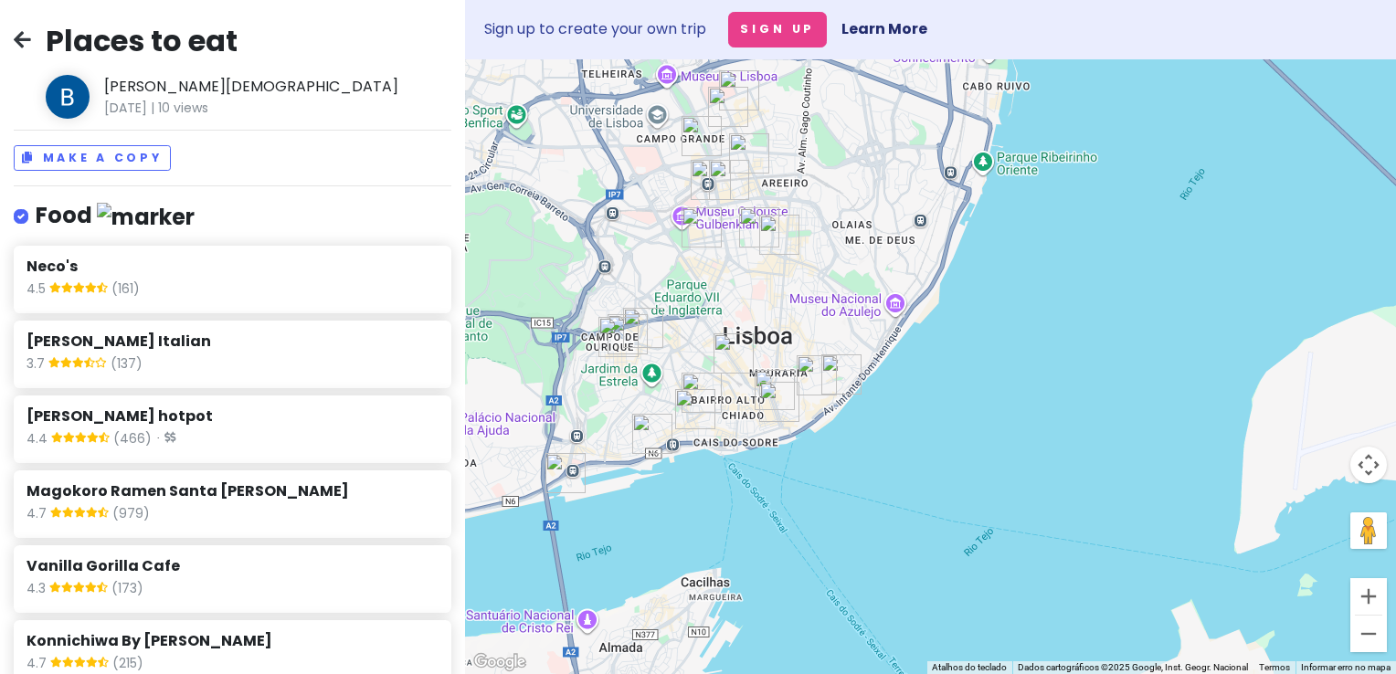
click at [766, 397] on img "Hygge Kaffe Baixa" at bounding box center [779, 402] width 40 height 40
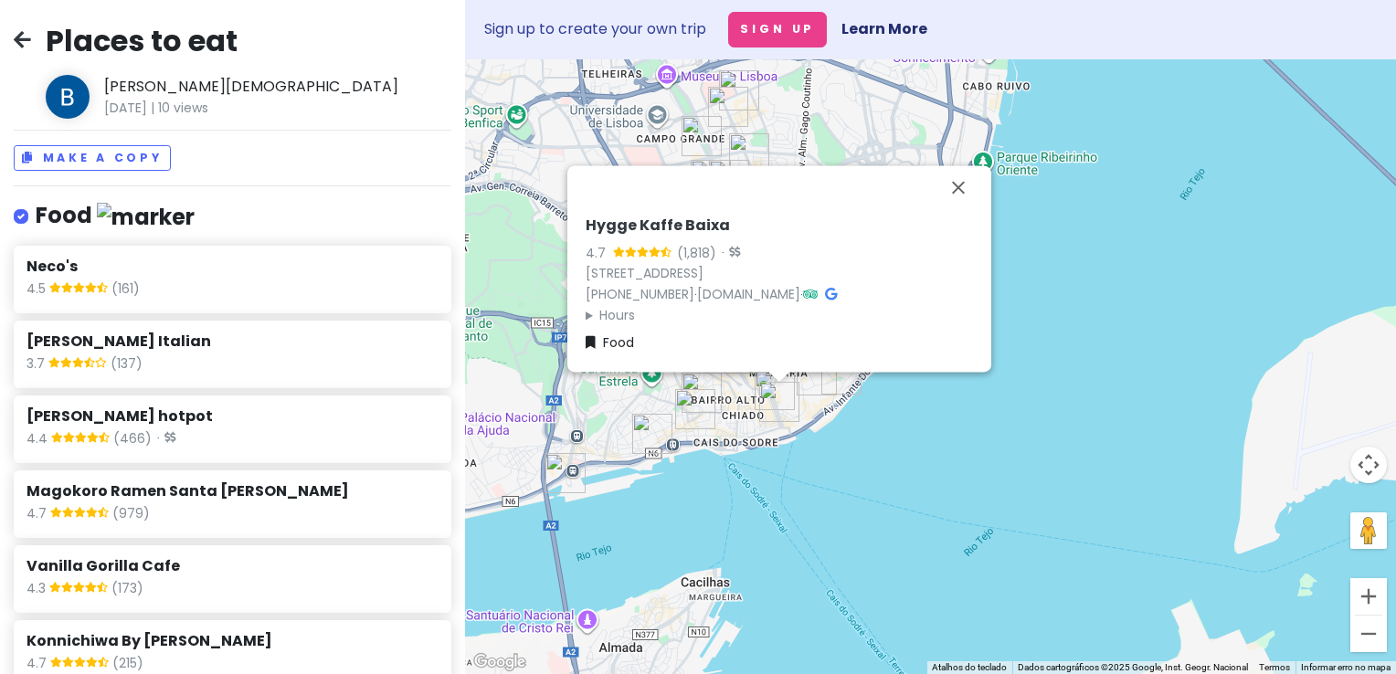
click at [782, 474] on div "Hygge Kaffe Baixa 4.7 (1,818) · [STREET_ADDRESS] [PHONE_NUMBER] · [DOMAIN_NAME]…" at bounding box center [930, 366] width 931 height 615
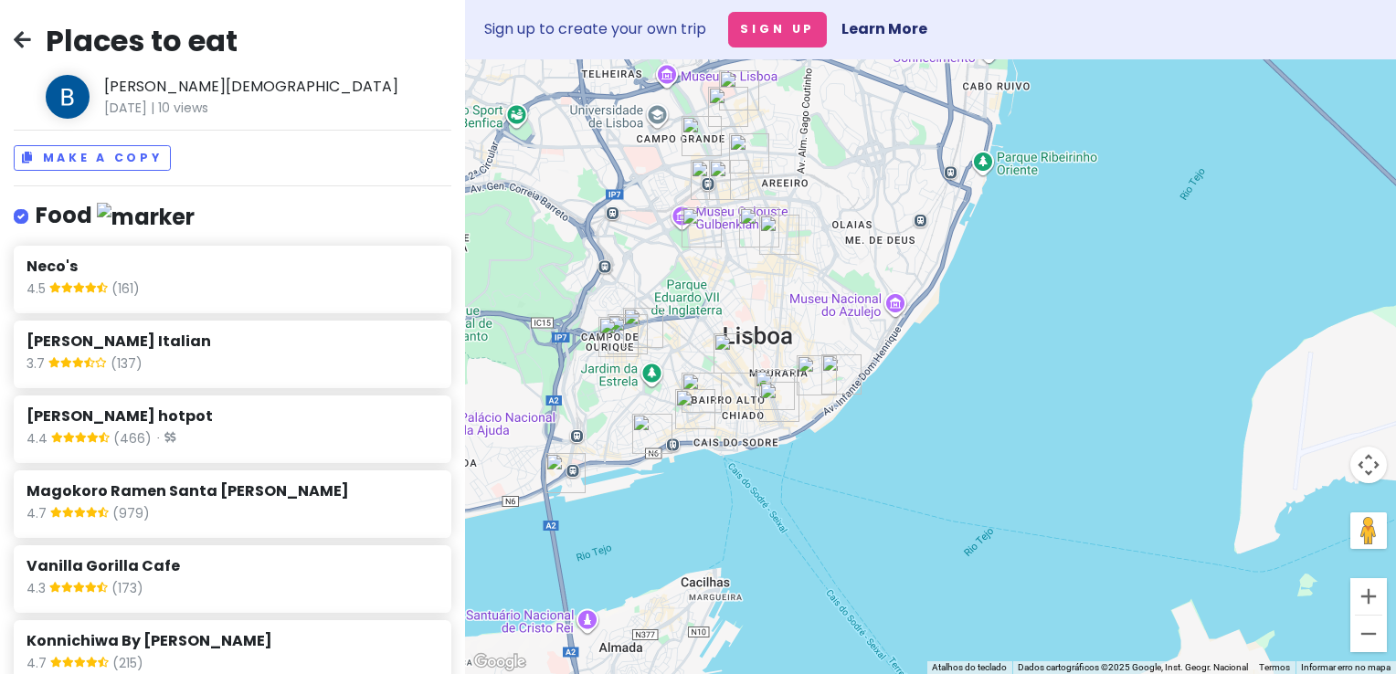
click at [733, 344] on img "Delphi Cheesesteaks" at bounding box center [734, 353] width 40 height 40
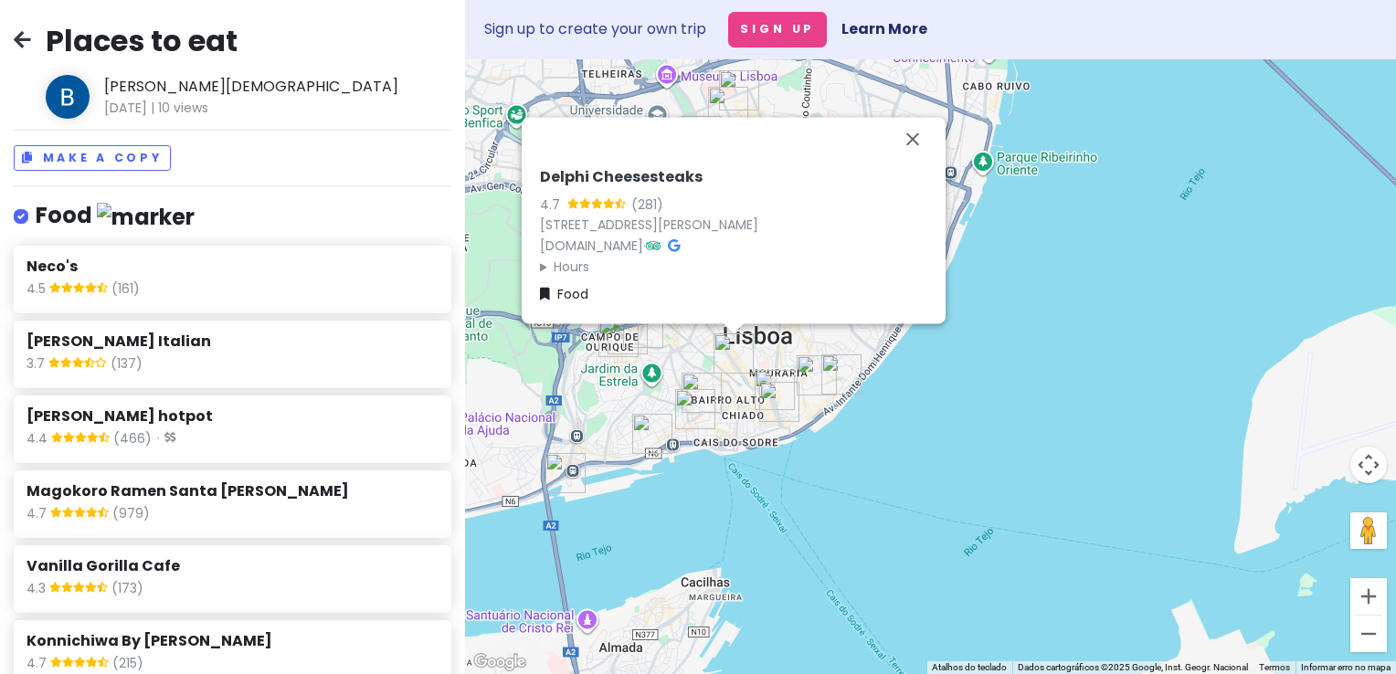
click at [735, 407] on div "Delphi Cheesesteaks 4.7 (281) [STREET_ADDRESS][PERSON_NAME] [DOMAIN_NAME] · Hou…" at bounding box center [930, 366] width 931 height 615
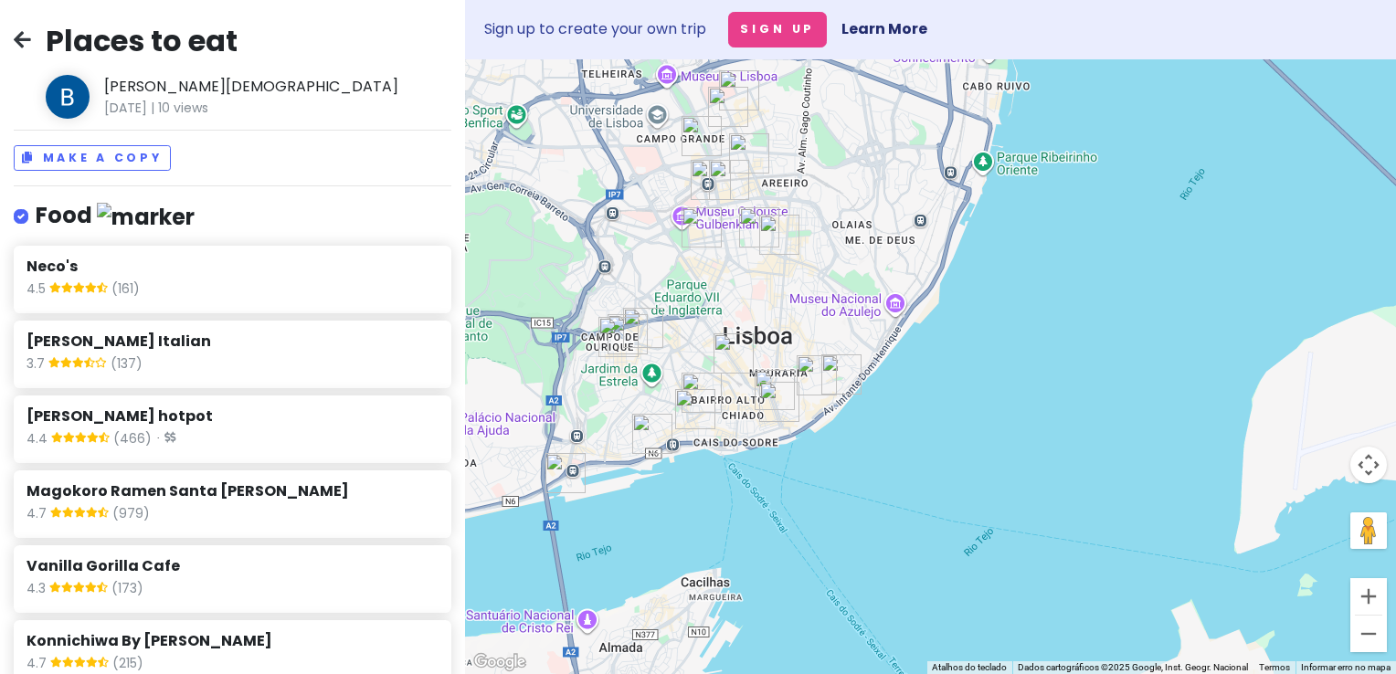
click at [702, 381] on img "Let’s Pastrami" at bounding box center [702, 393] width 40 height 40
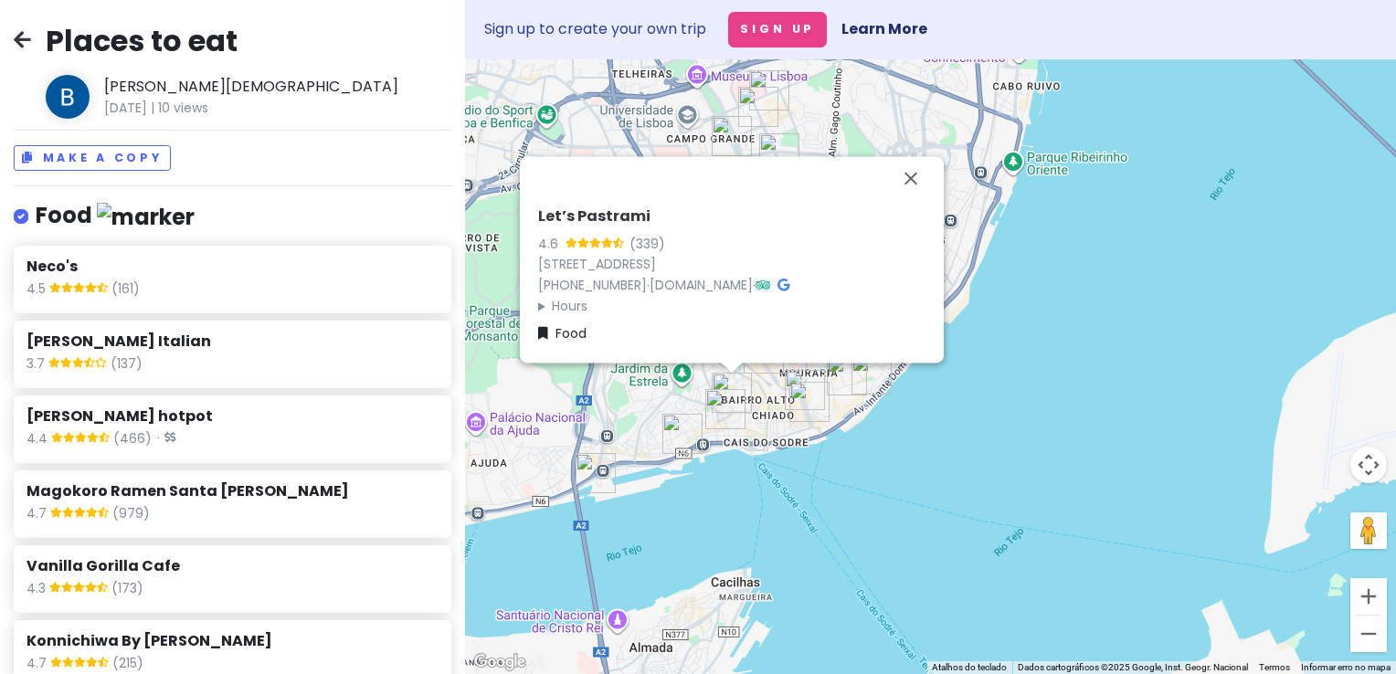
click at [722, 411] on img "QUEST" at bounding box center [725, 409] width 40 height 40
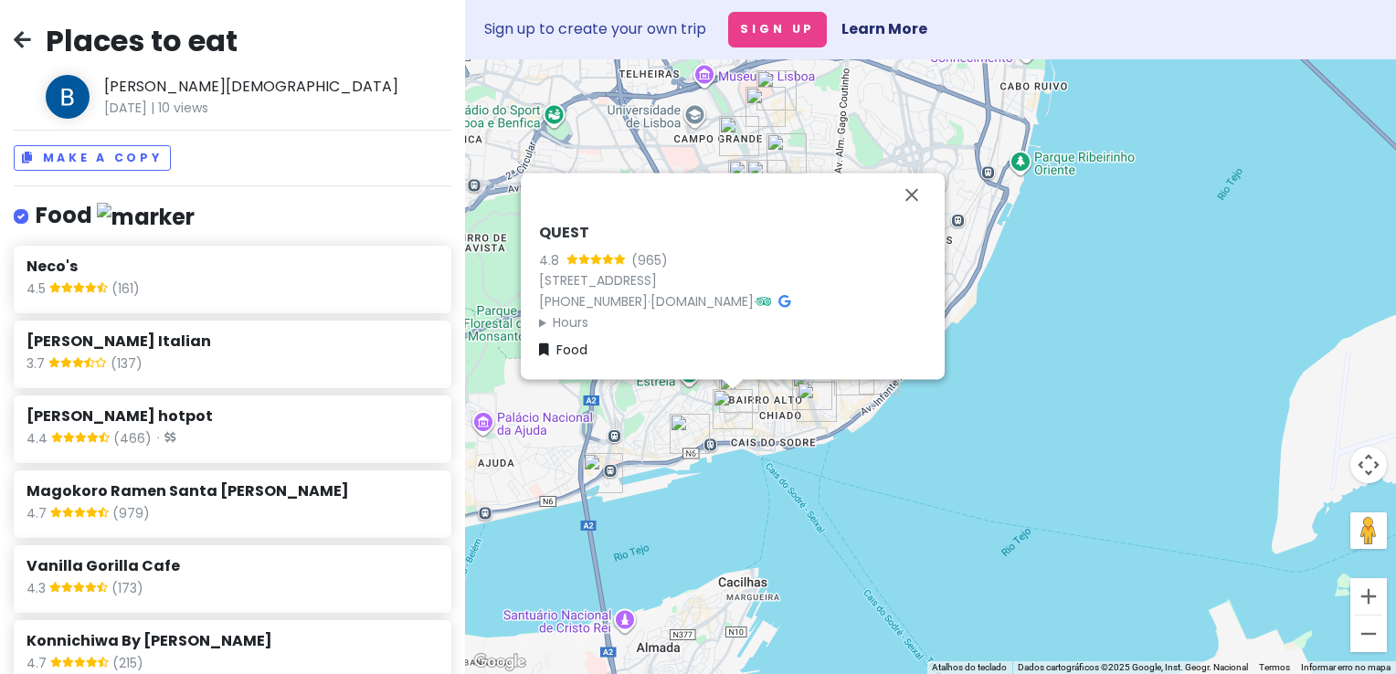
click at [692, 426] on img "Picanholo" at bounding box center [690, 434] width 40 height 40
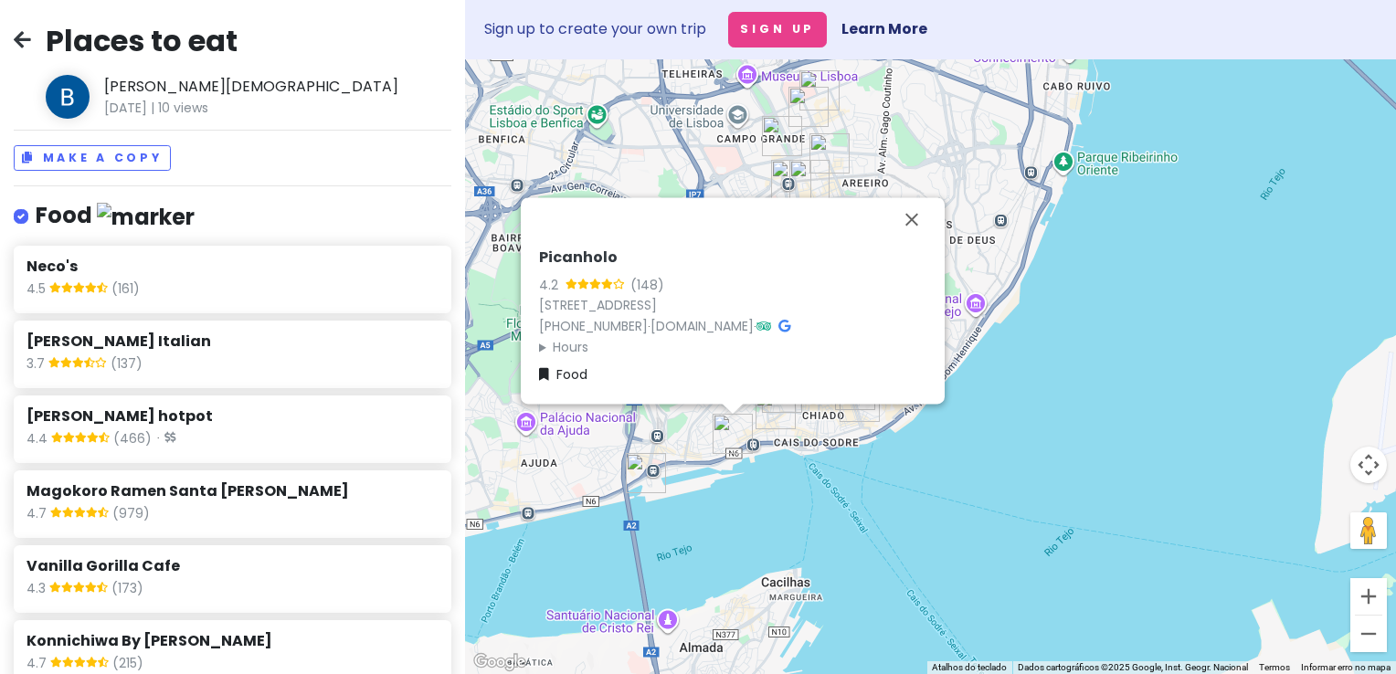
click at [644, 418] on div "Picanholo 4.2 (148) [STREET_ADDRESS] [PHONE_NUMBER] · [DOMAIN_NAME] · Hours [DA…" at bounding box center [930, 366] width 931 height 615
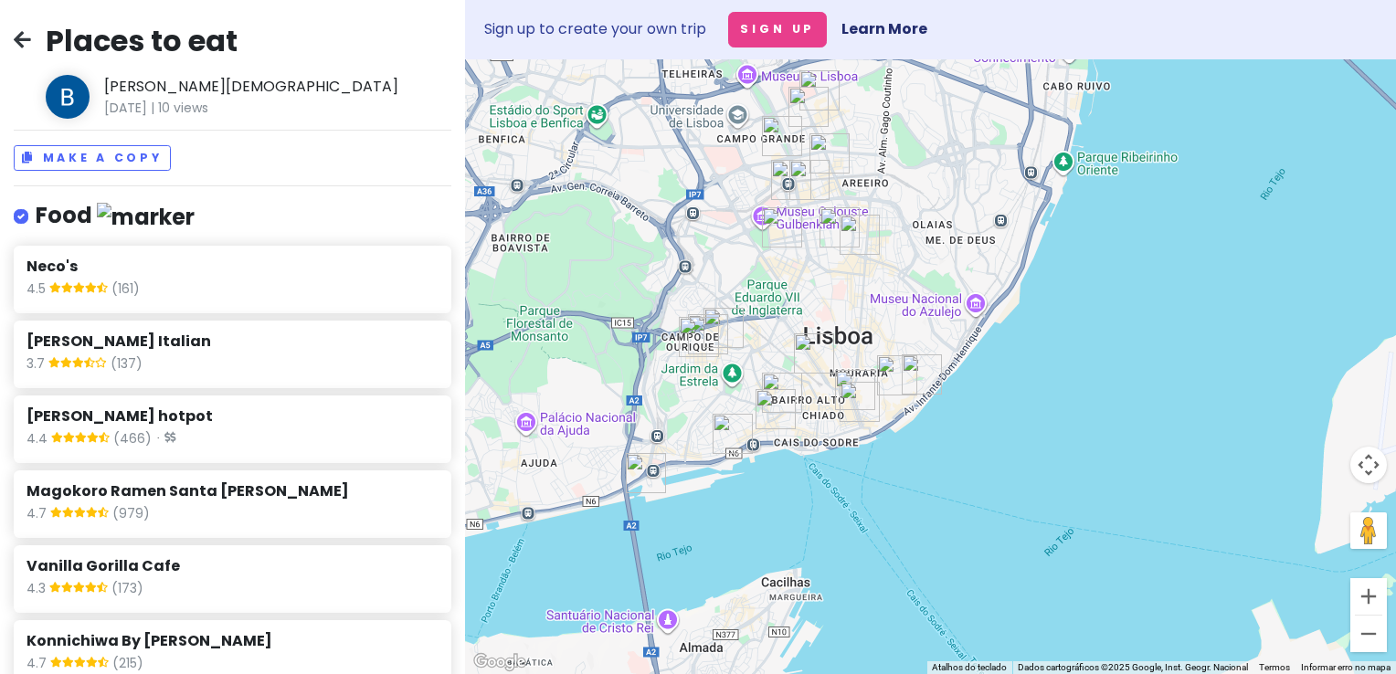
click at [689, 346] on img "Cortesia" at bounding box center [699, 337] width 40 height 40
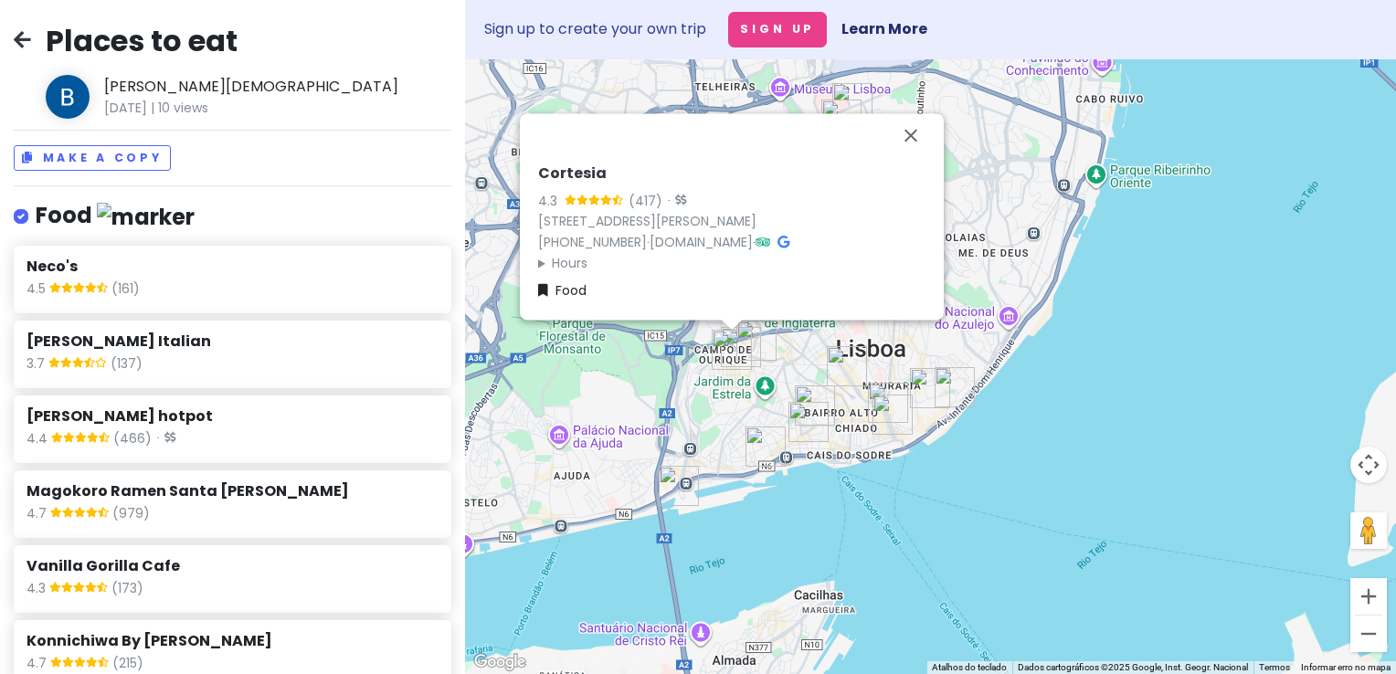
click at [708, 344] on div "Cortesia 4.3 (417) · [STREET_ADDRESS][PERSON_NAME] [PHONE_NUMBER] · [DOMAIN_NAM…" at bounding box center [930, 366] width 931 height 615
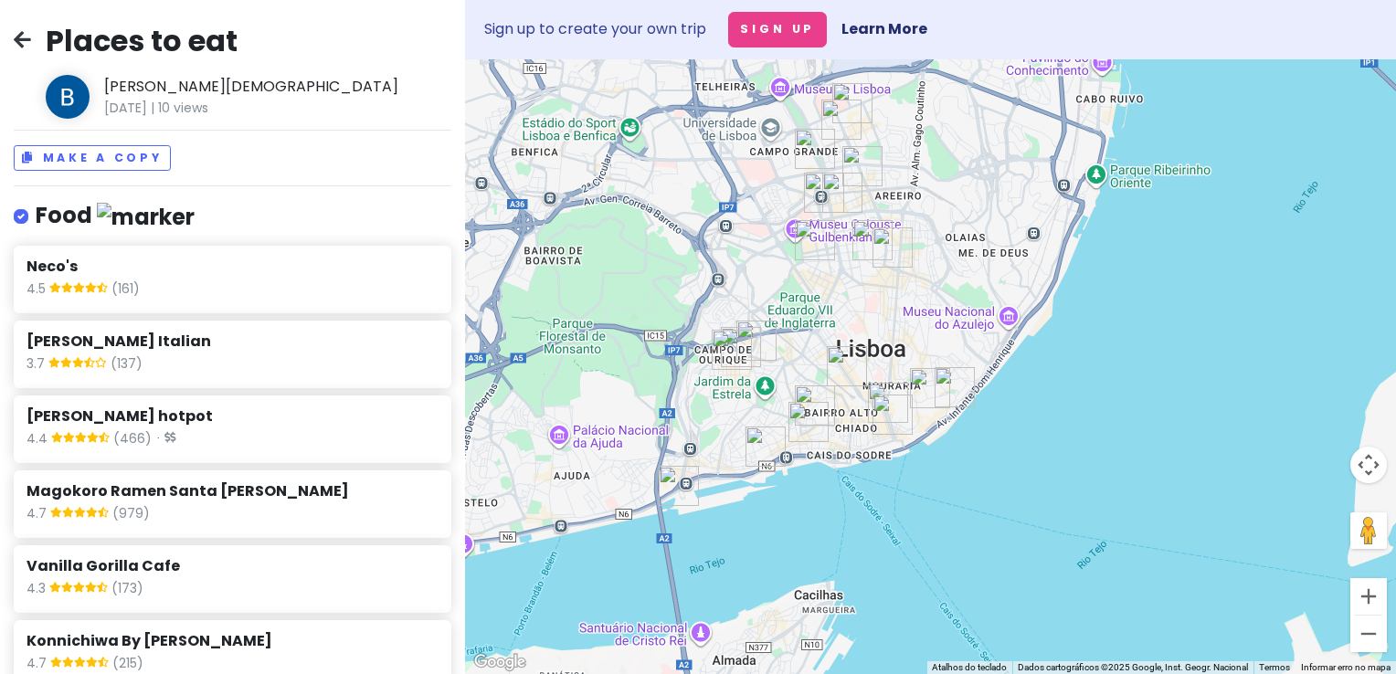
click at [763, 338] on img "Neco's" at bounding box center [756, 341] width 40 height 40
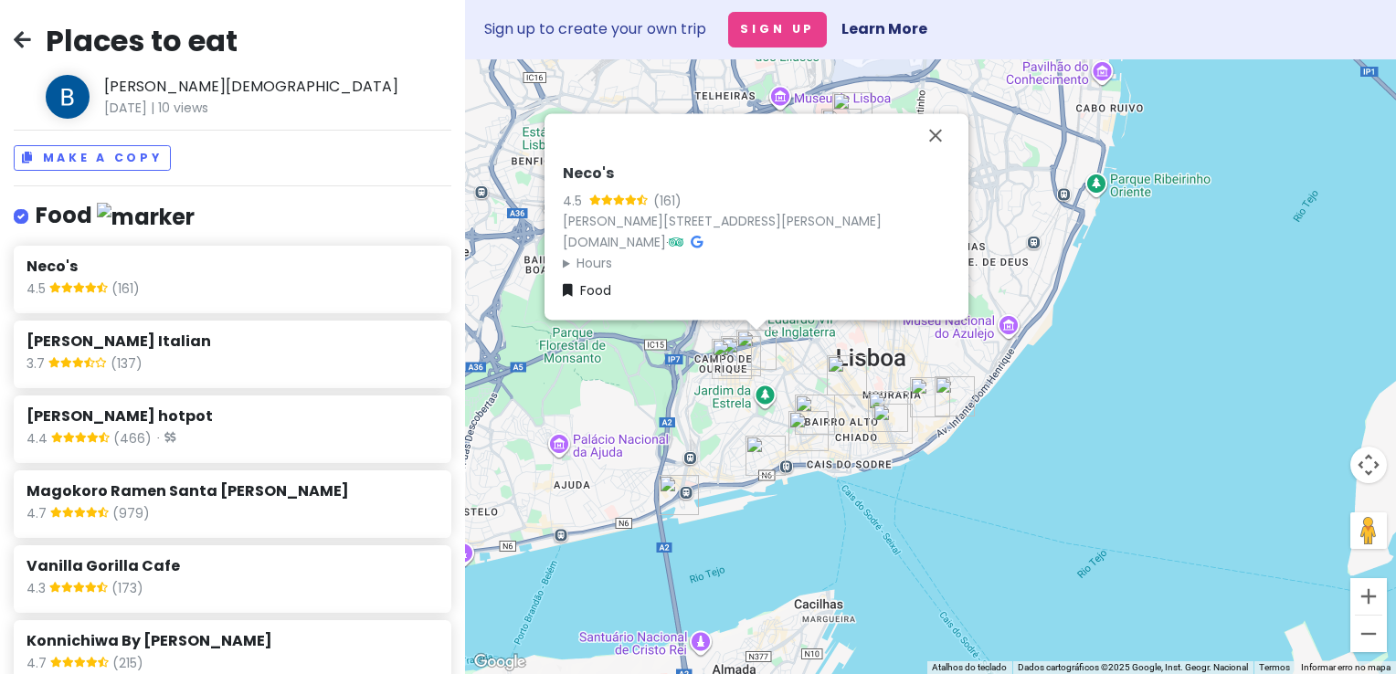
click at [742, 342] on img "Cortesia" at bounding box center [732, 359] width 40 height 40
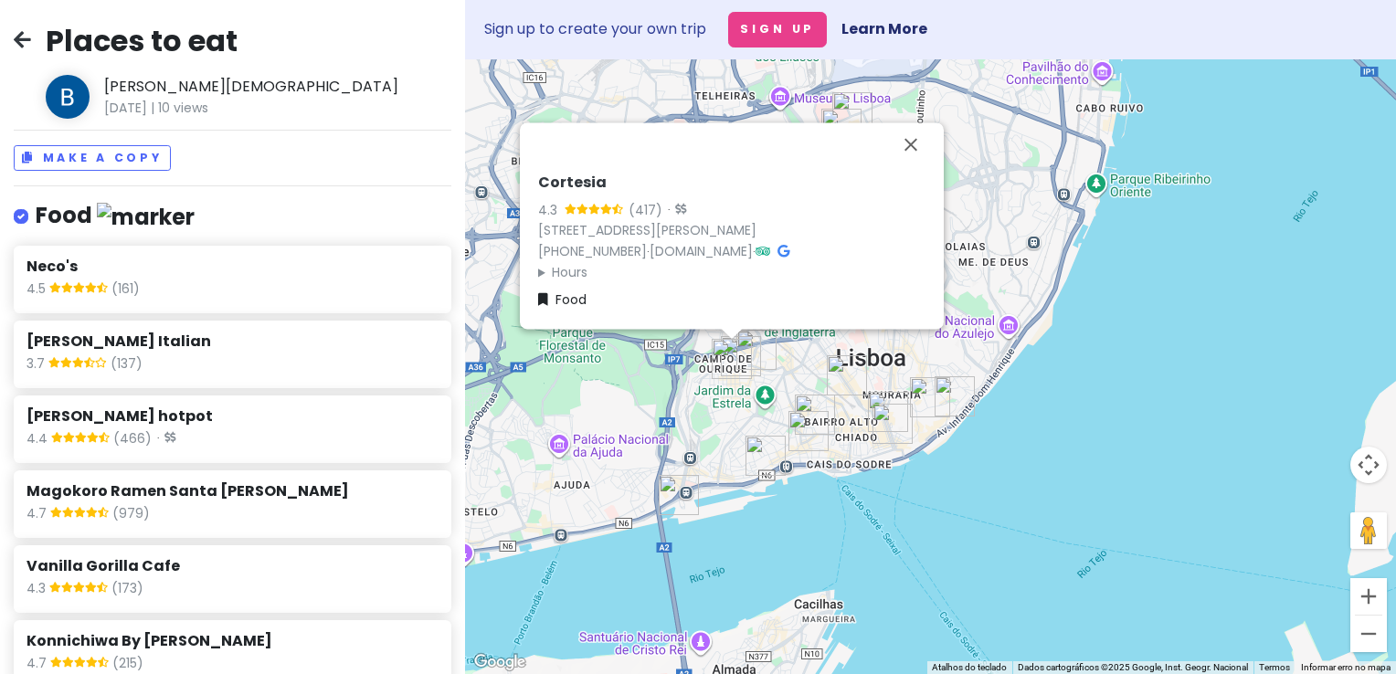
click at [724, 356] on img "Cortesia" at bounding box center [732, 359] width 40 height 40
click at [721, 356] on img "Cortesia" at bounding box center [732, 359] width 40 height 40
click at [746, 360] on img "Cortesia" at bounding box center [732, 359] width 40 height 40
click at [747, 357] on img "Cortesia" at bounding box center [732, 359] width 40 height 40
click at [747, 345] on img "Cortesia" at bounding box center [732, 359] width 40 height 40
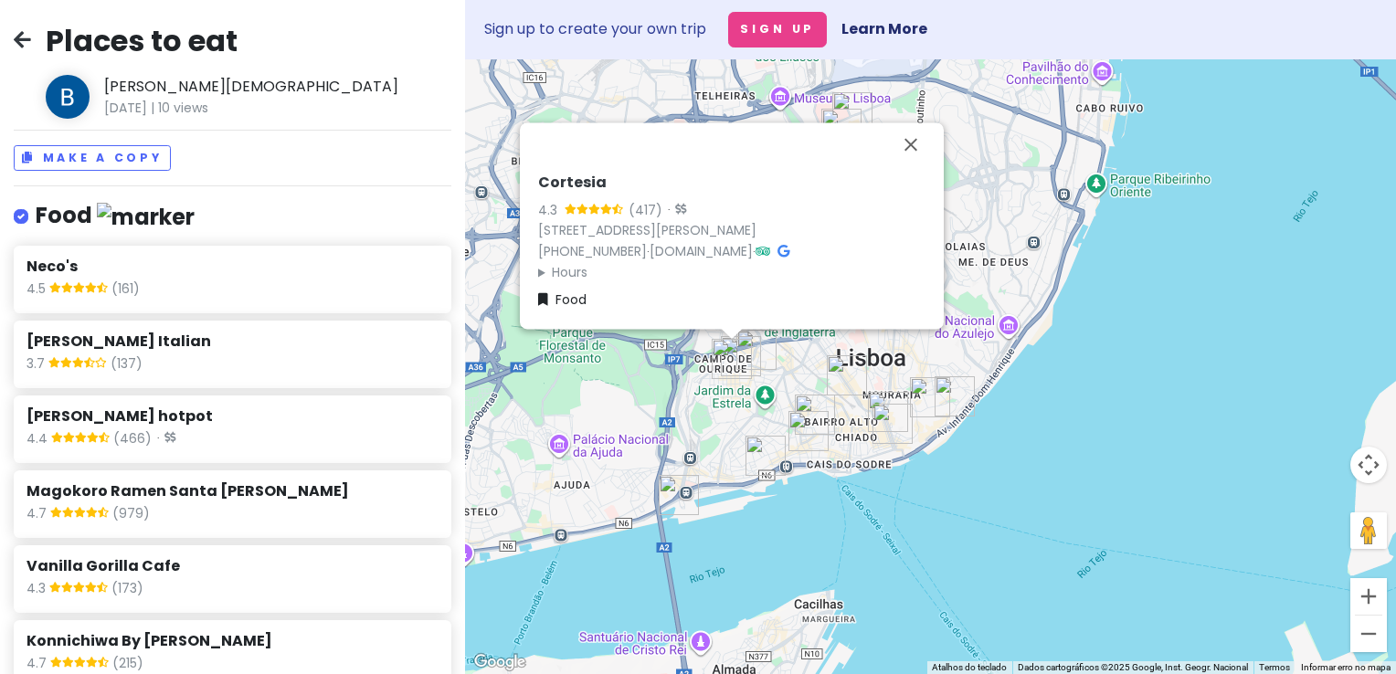
click at [759, 345] on img "Funky Chunky Cookies" at bounding box center [741, 356] width 40 height 40
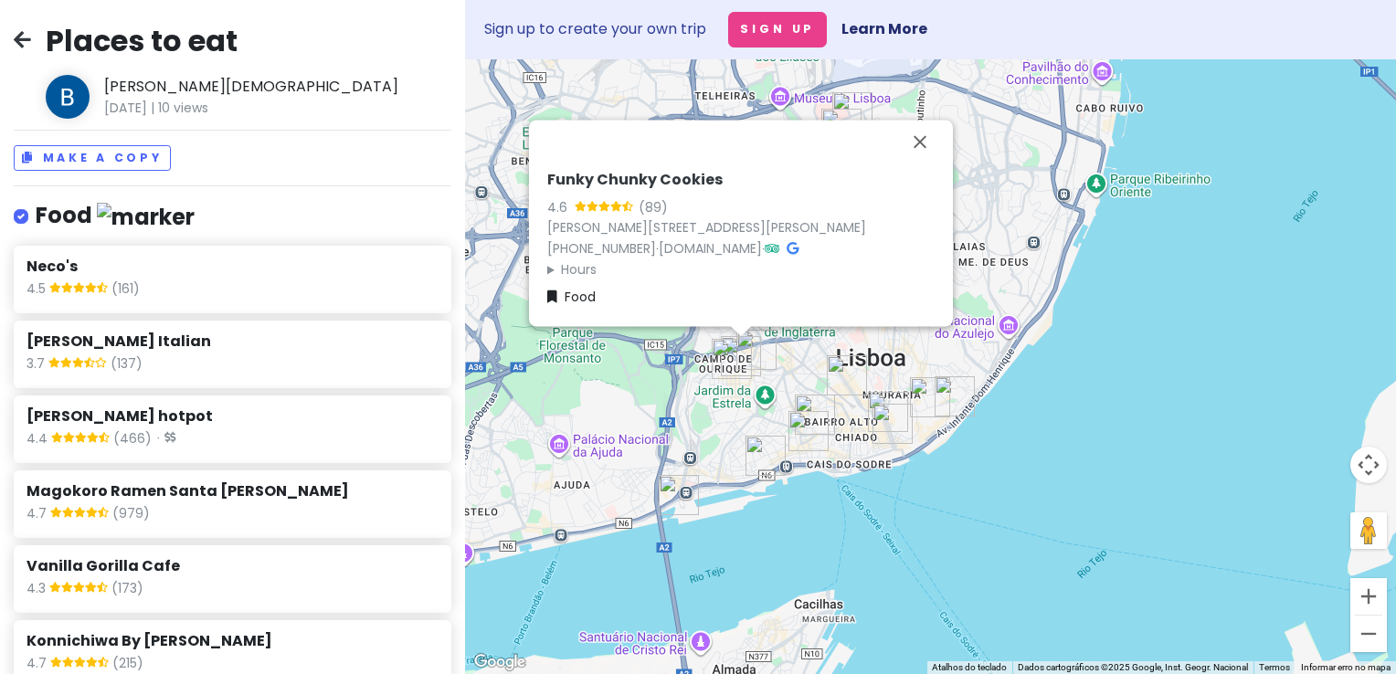
click at [826, 345] on div "Funky Chunky Cookies 4.6 (89) [PERSON_NAME][STREET_ADDRESS][PERSON_NAME] [PHONE…" at bounding box center [930, 366] width 931 height 615
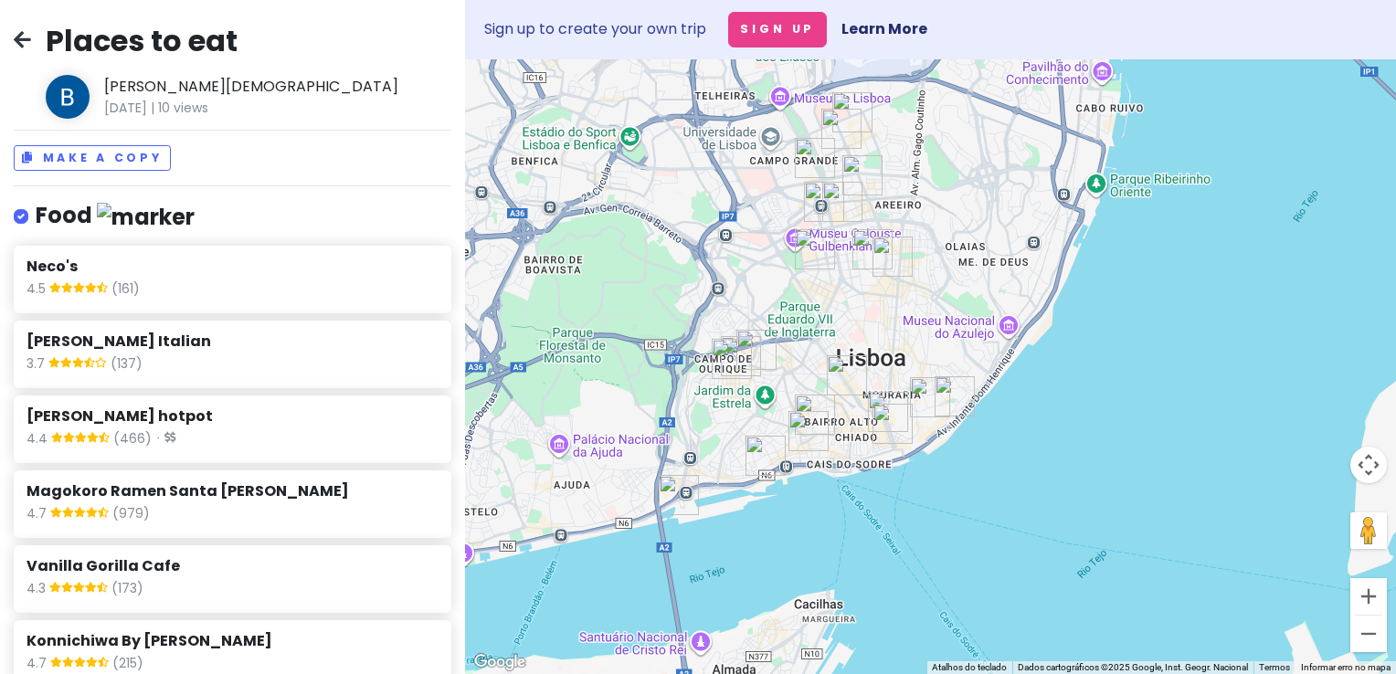
click at [826, 345] on div at bounding box center [930, 366] width 931 height 615
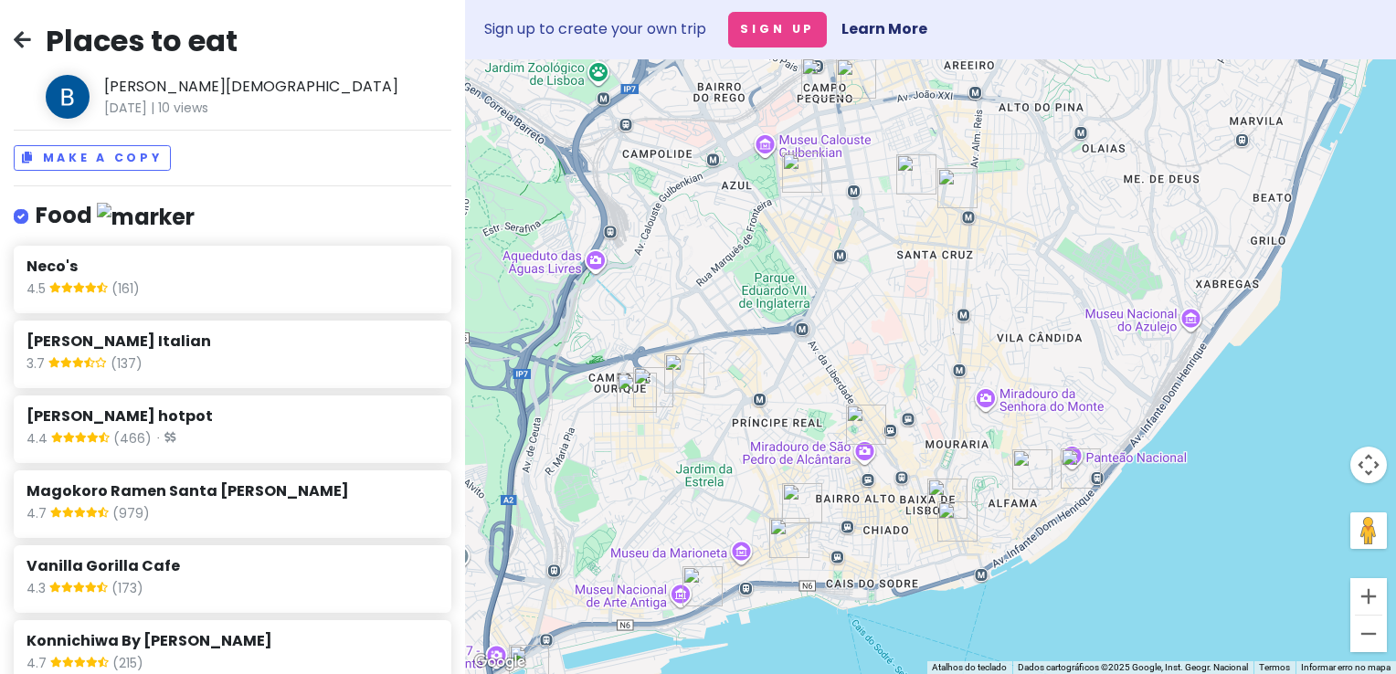
click at [654, 381] on img "Cortesia" at bounding box center [637, 393] width 40 height 40
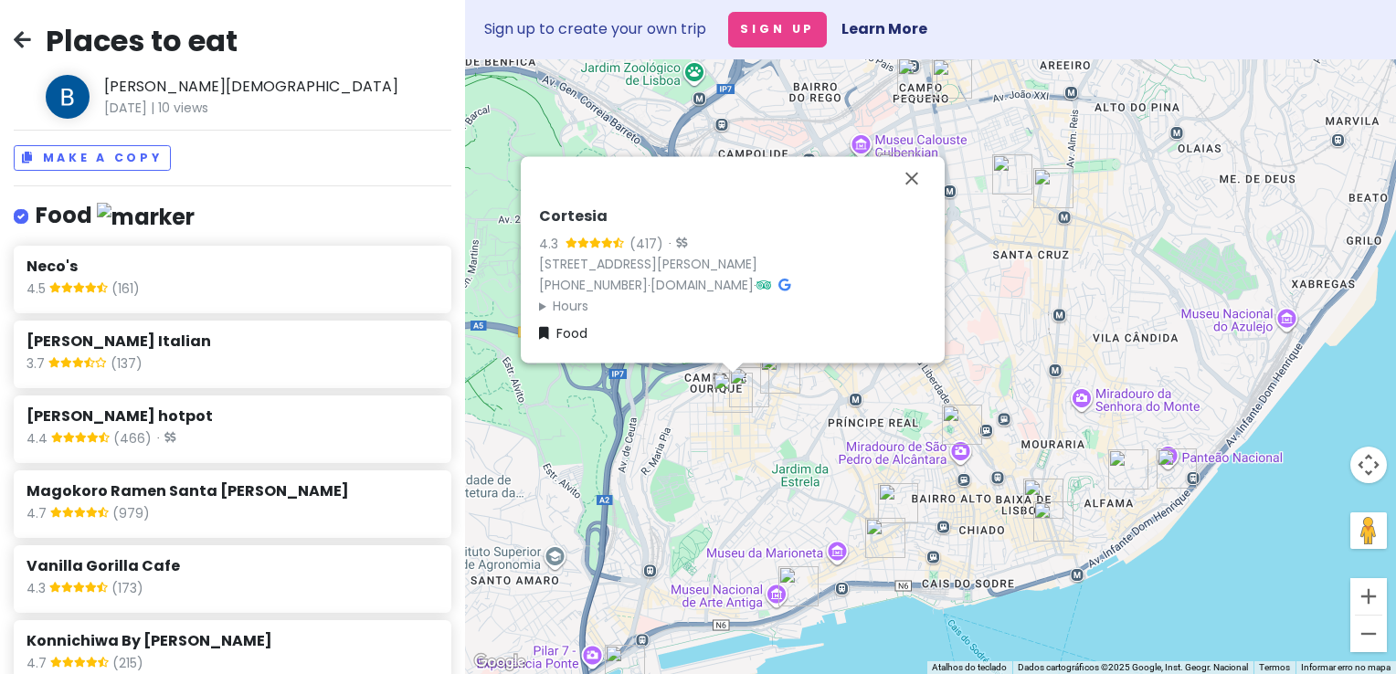
click at [623, 383] on div "Cortesia 4.3 (417) · [STREET_ADDRESS][PERSON_NAME] [PHONE_NUMBER] · [DOMAIN_NAM…" at bounding box center [930, 366] width 931 height 615
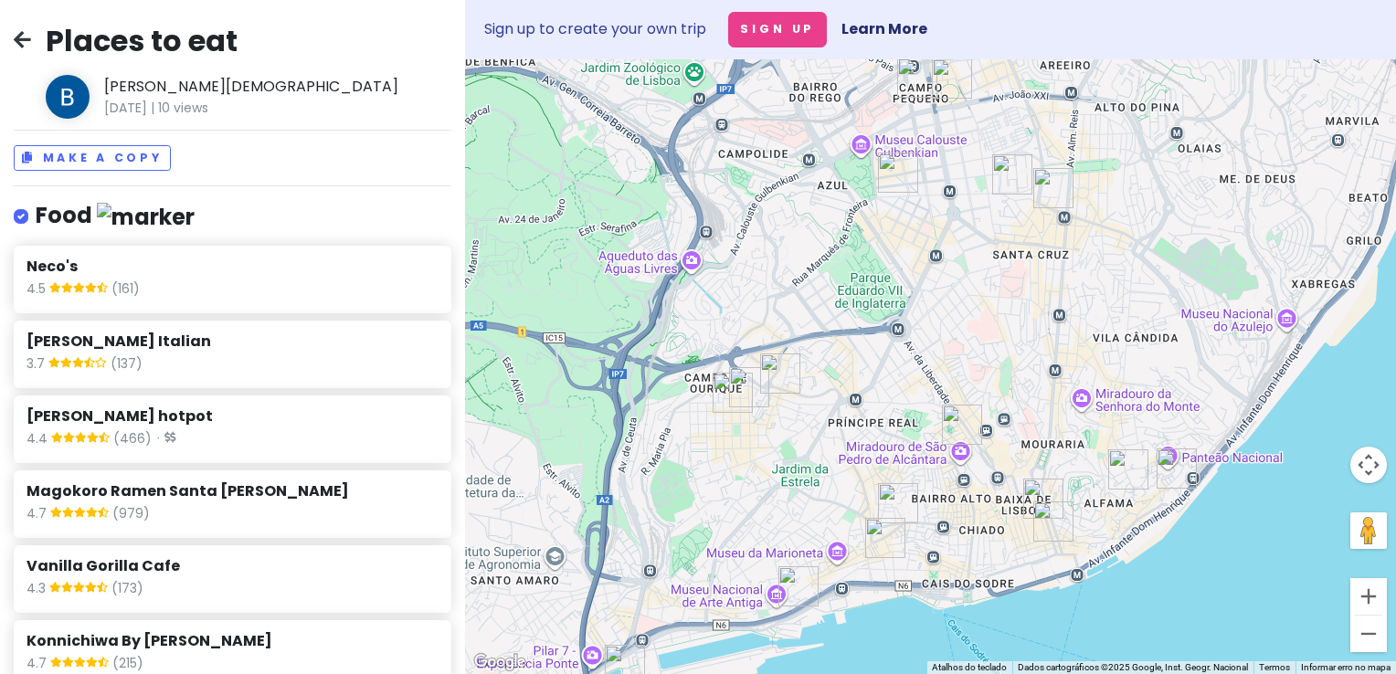
click at [718, 394] on img "Cortesia" at bounding box center [733, 393] width 40 height 40
click at [730, 394] on img "Cortesia" at bounding box center [733, 393] width 40 height 40
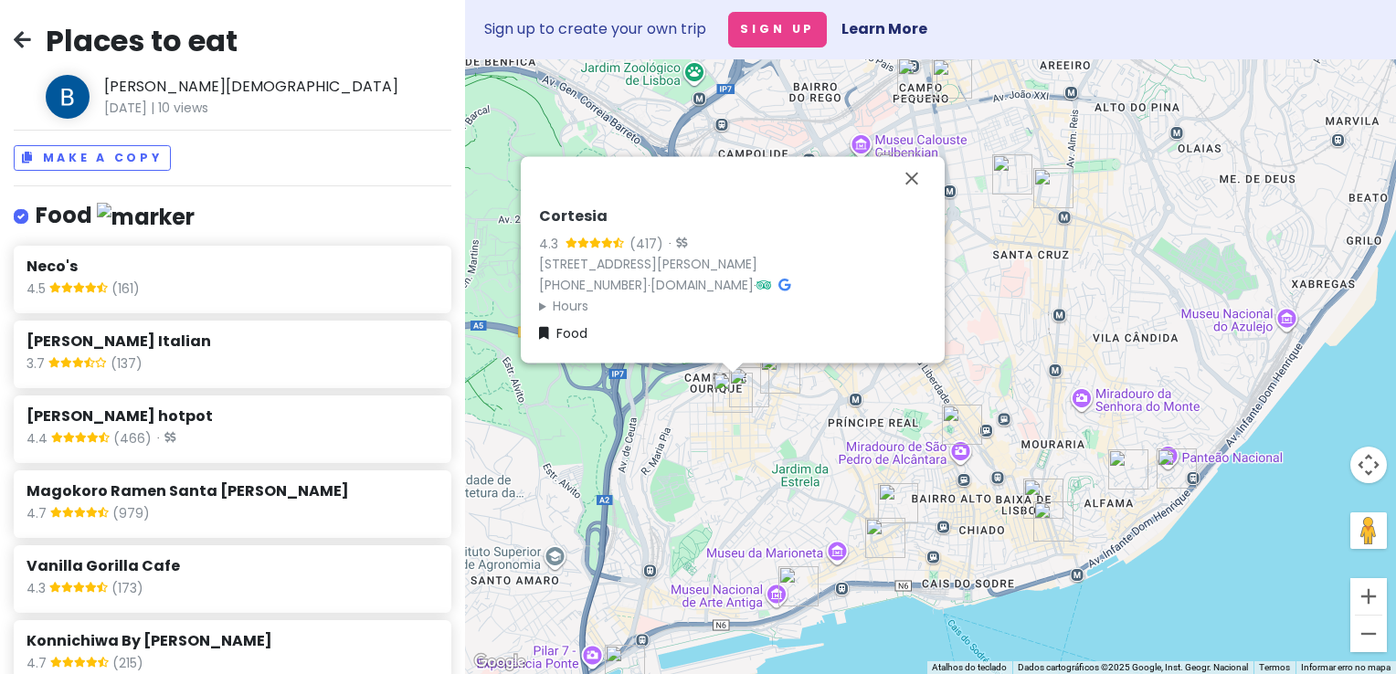
click at [754, 382] on img "Funky Chunky Cookies" at bounding box center [749, 387] width 40 height 40
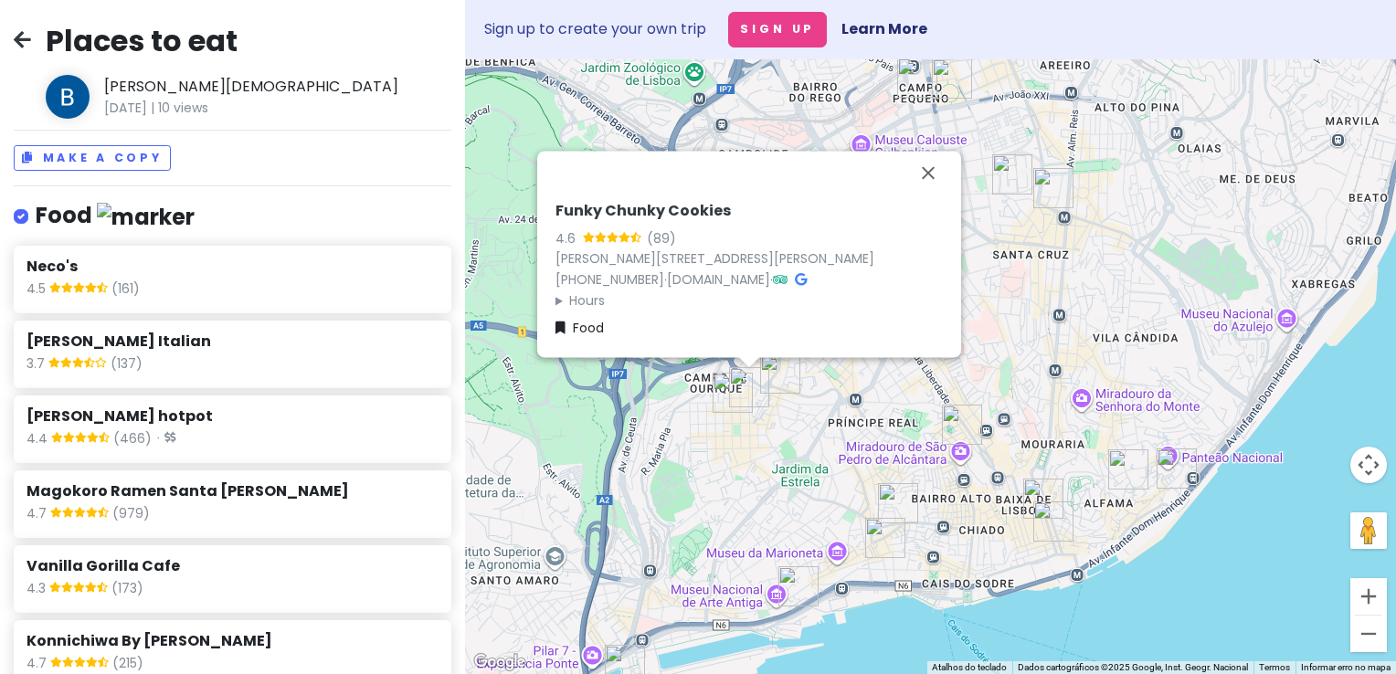
click at [783, 371] on img "Neco's" at bounding box center [780, 374] width 40 height 40
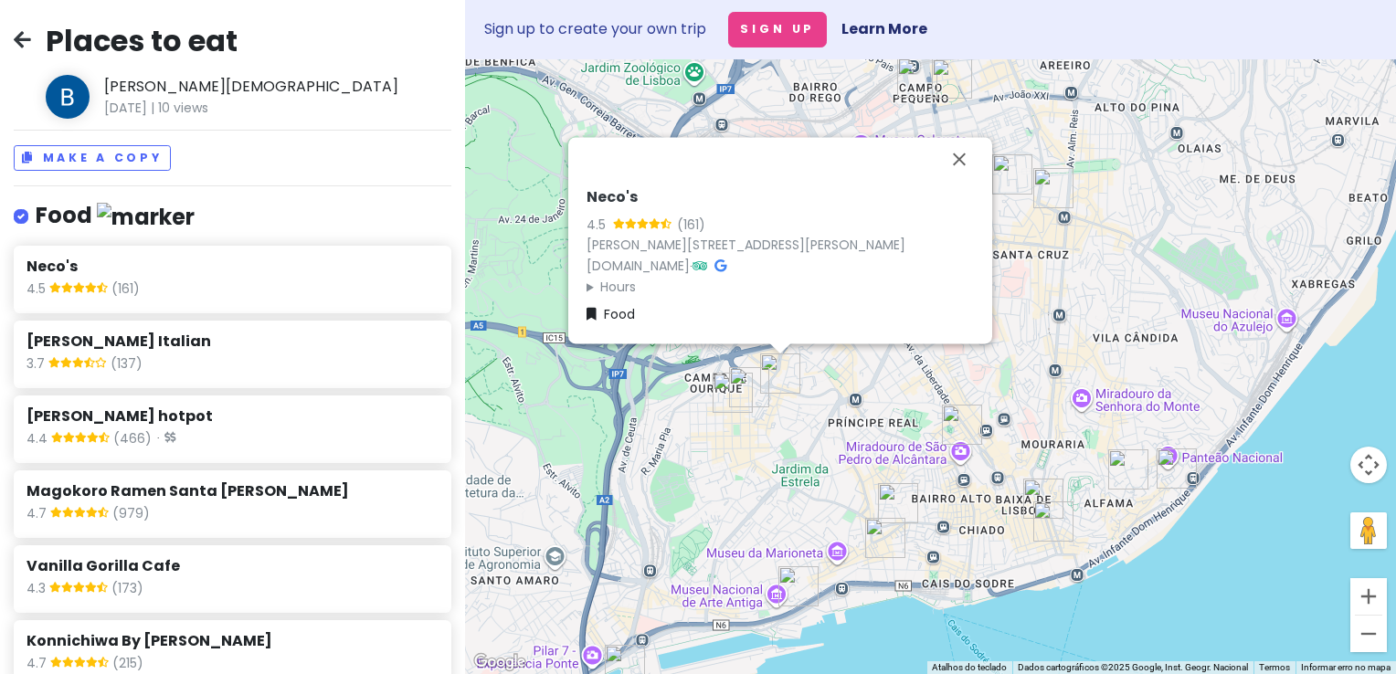
drag, startPoint x: 972, startPoint y: 351, endPoint x: 989, endPoint y: 316, distance: 38.4
click at [974, 352] on div "Neco's 4.5 (161) [PERSON_NAME][STREET_ADDRESS][PERSON_NAME] [DOMAIN_NAME] · Hou…" at bounding box center [930, 366] width 931 height 615
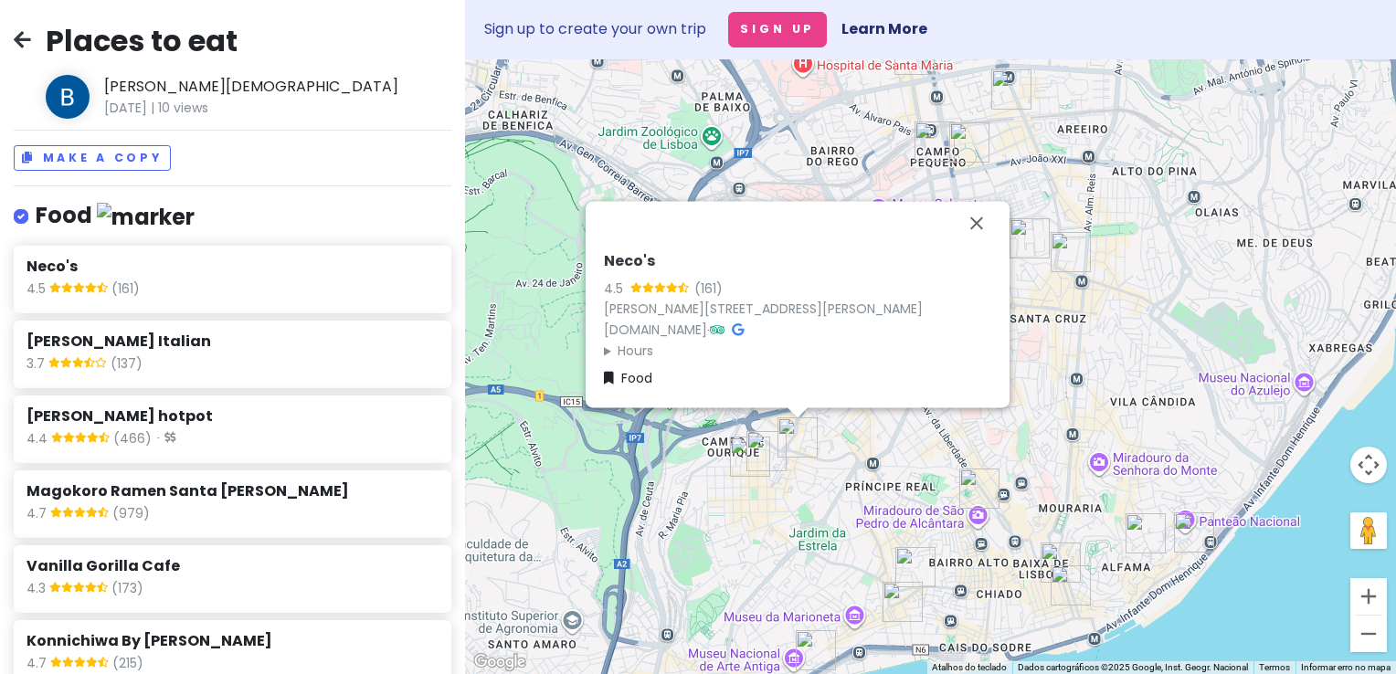
drag, startPoint x: 1017, startPoint y: 276, endPoint x: 1032, endPoint y: 386, distance: 111.6
click at [1034, 386] on div "Neco's 4.5 (161) [PERSON_NAME][STREET_ADDRESS][PERSON_NAME] [DOMAIN_NAME] · Hou…" at bounding box center [930, 366] width 931 height 615
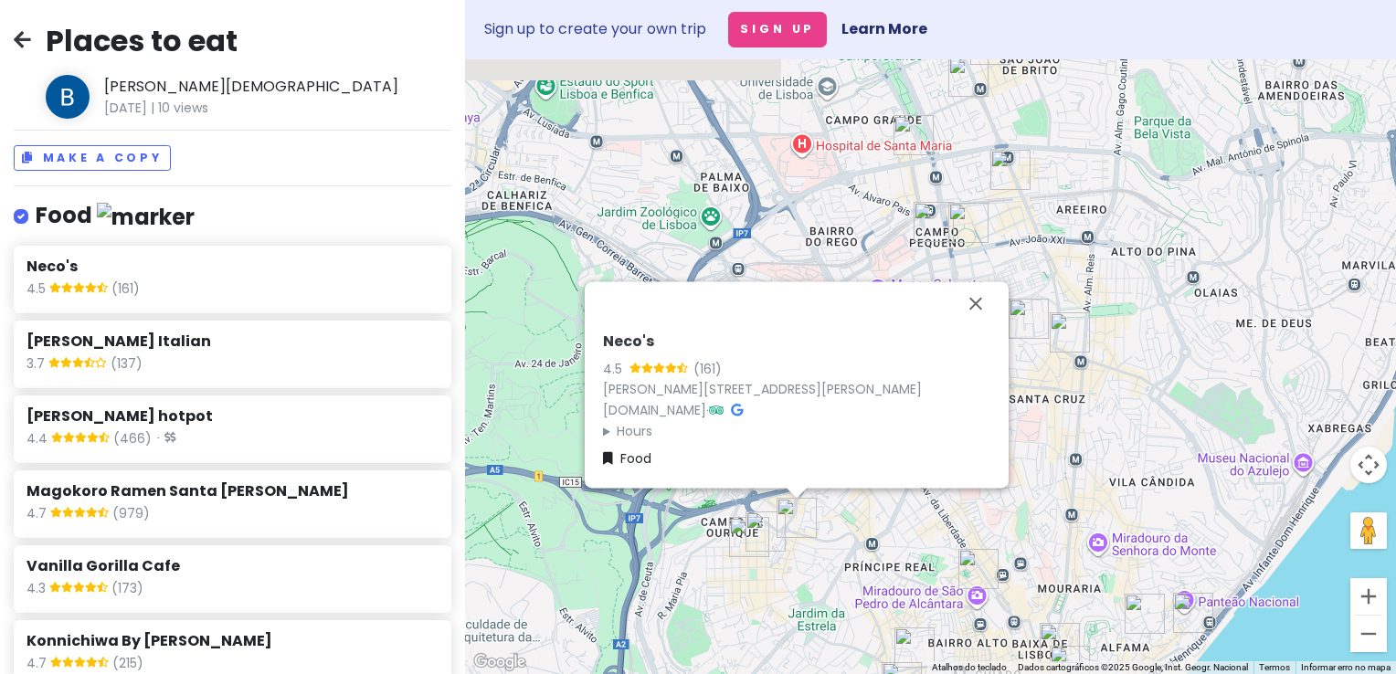
click at [1118, 364] on div "Neco's 4.5 (161) [PERSON_NAME][STREET_ADDRESS][PERSON_NAME] [DOMAIN_NAME] · Hou…" at bounding box center [930, 366] width 931 height 615
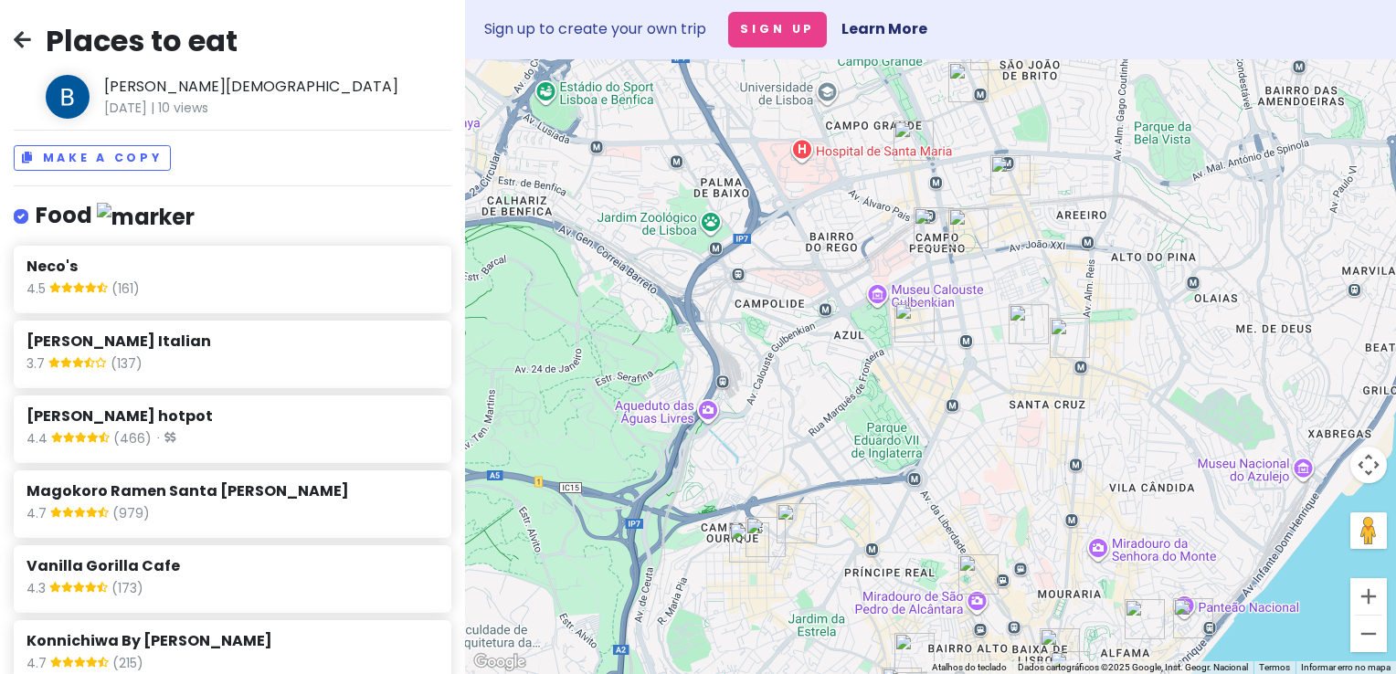
click at [967, 227] on img "Konnichiwa By Sakura" at bounding box center [968, 228] width 40 height 40
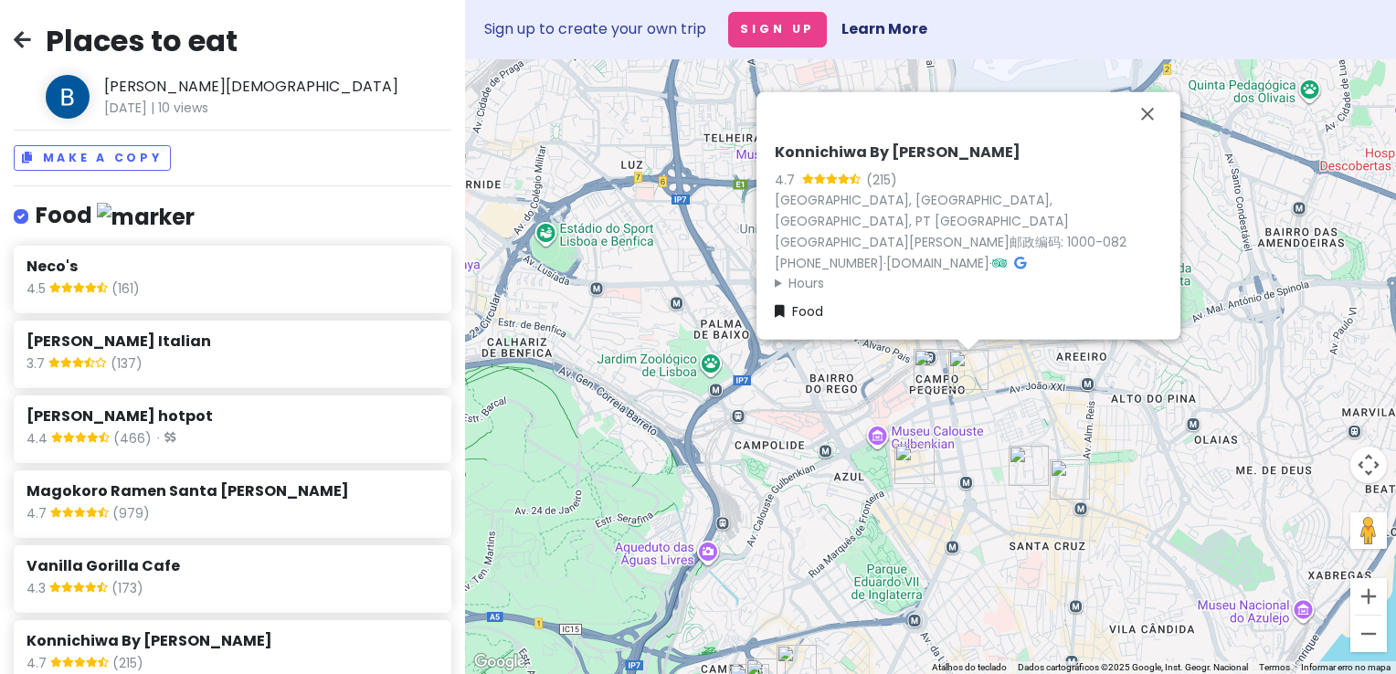
click at [936, 371] on img "Kuwazi" at bounding box center [934, 369] width 40 height 40
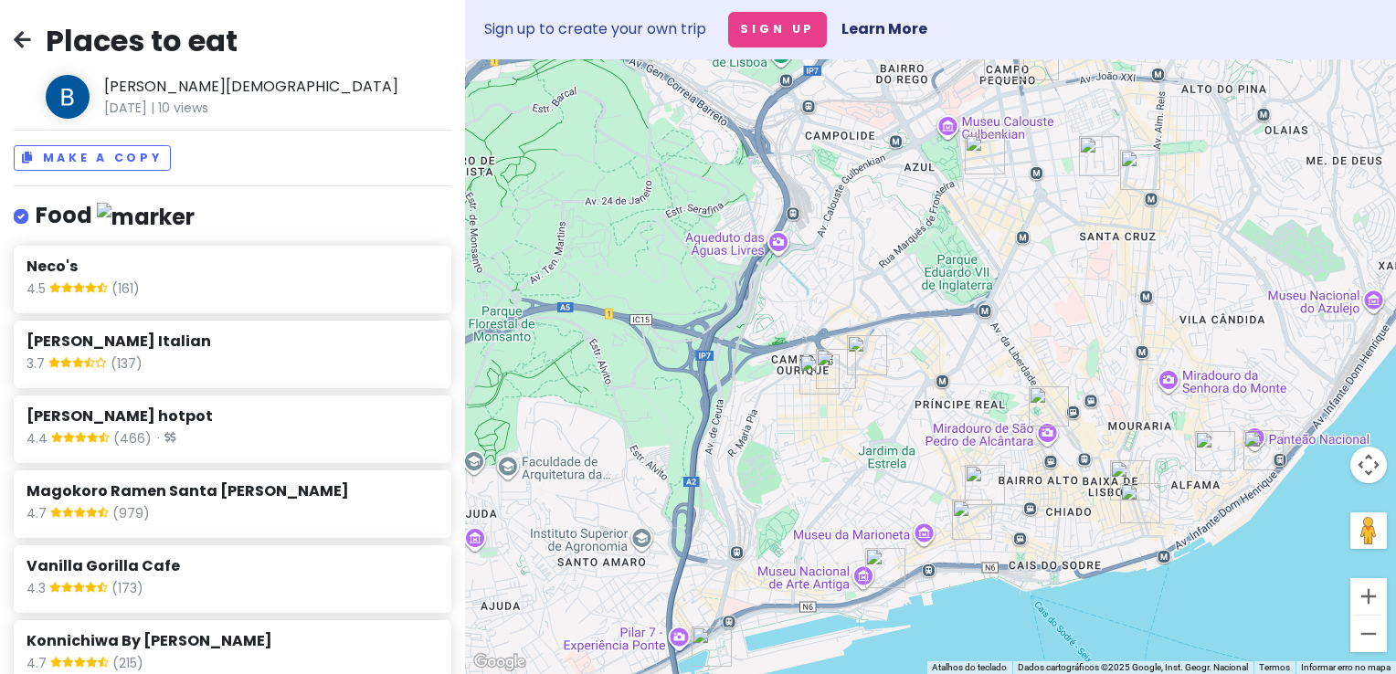
drag, startPoint x: 811, startPoint y: 502, endPoint x: 881, endPoint y: 187, distance: 322.8
click at [881, 187] on div "Kuwazi 4.6 (582) · Av. [PERSON_NAME][STREET_ADDRESS] [PHONE_NUMBER] · Hours [DA…" at bounding box center [930, 366] width 931 height 615
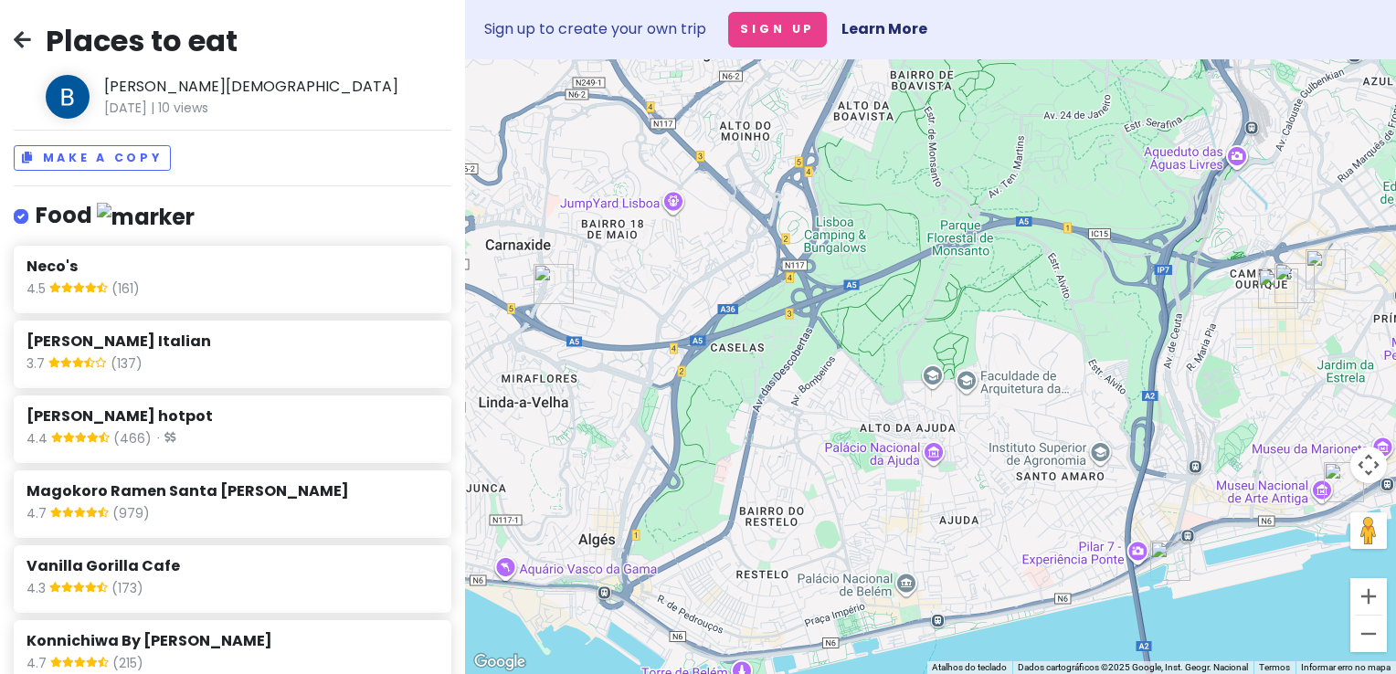
drag, startPoint x: 720, startPoint y: 284, endPoint x: 1180, endPoint y: 201, distance: 467.9
click at [1180, 201] on div "Kuwazi 4.6 (582) · Av. [PERSON_NAME][STREET_ADDRESS] [PHONE_NUMBER] · Hours [DA…" at bounding box center [930, 366] width 931 height 615
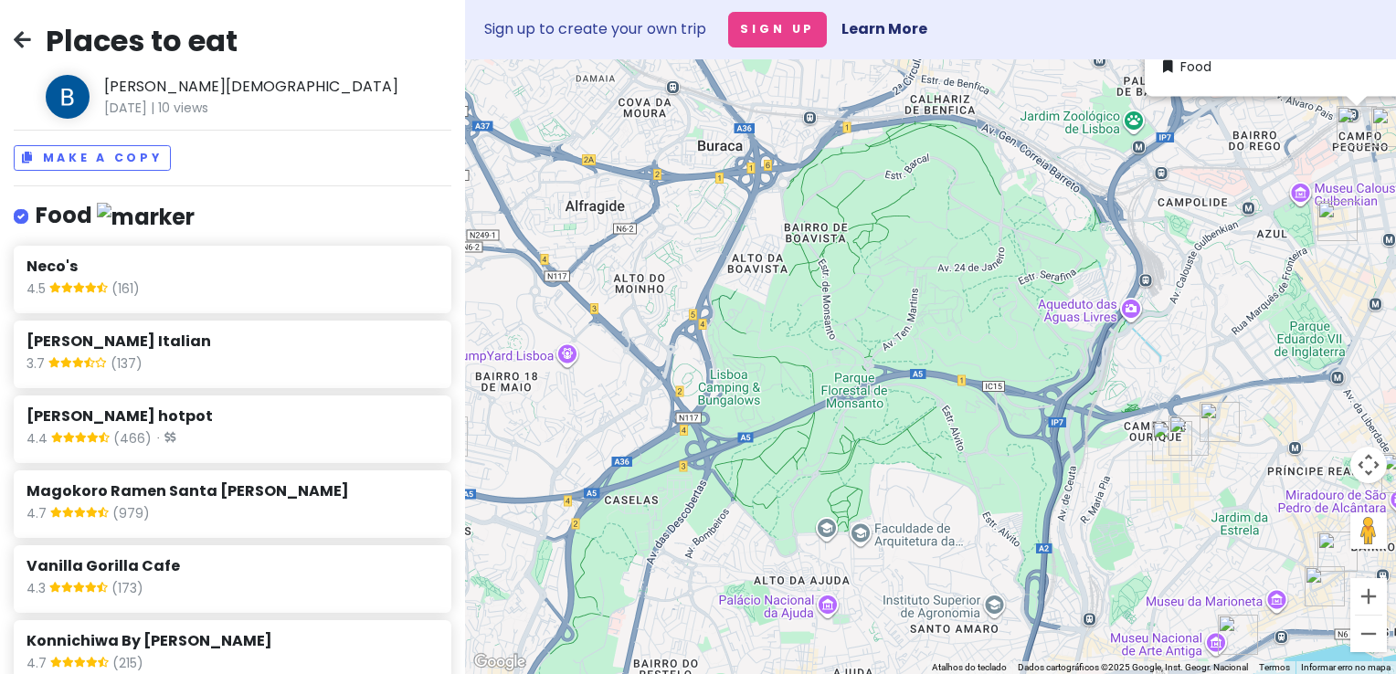
drag, startPoint x: 933, startPoint y: 447, endPoint x: 789, endPoint y: 651, distance: 249.9
click at [790, 656] on div "Kuwazi 4.6 (582) · Av. [PERSON_NAME][STREET_ADDRESS] [PHONE_NUMBER] · Hours [DA…" at bounding box center [930, 366] width 931 height 615
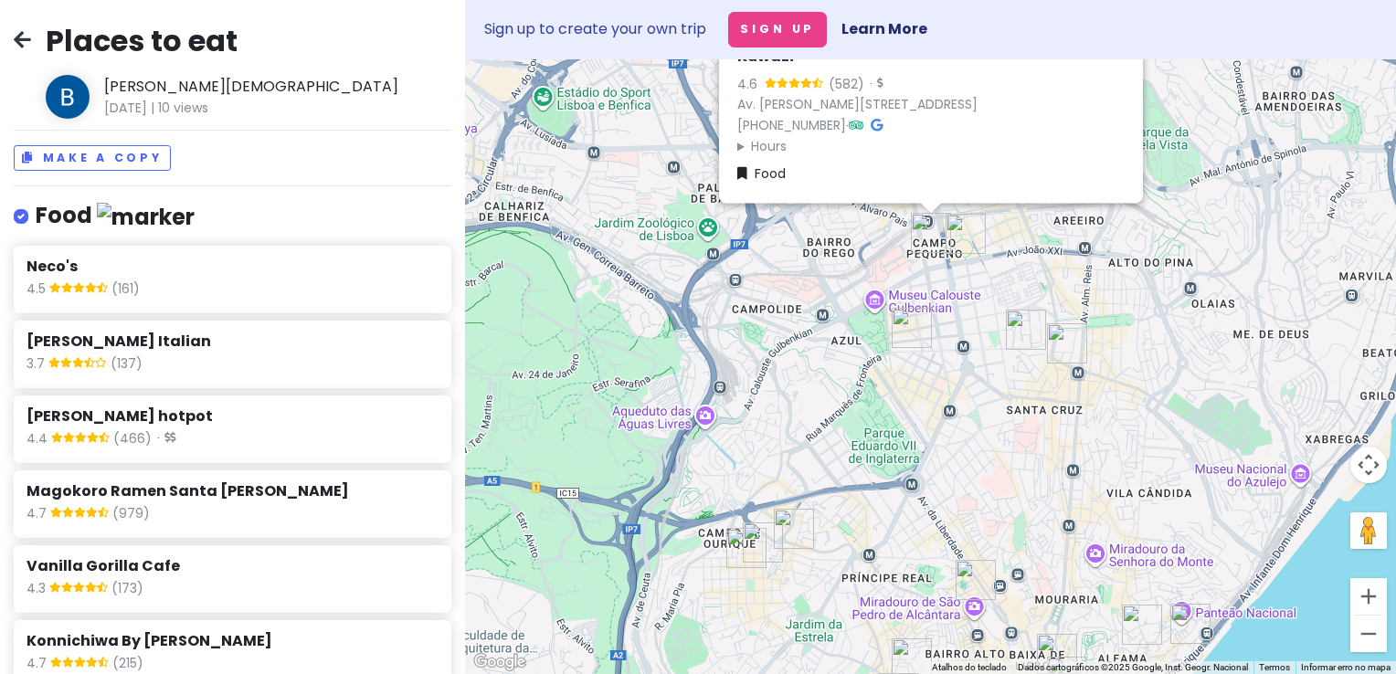
drag, startPoint x: 1453, startPoint y: 185, endPoint x: 459, endPoint y: 445, distance: 1027.6
click at [452, 441] on div "Places to eat [PERSON_NAME] [DATE] | 10 views Make a Copy Food Neco's 4.5 (161)…" at bounding box center [698, 337] width 1396 height 674
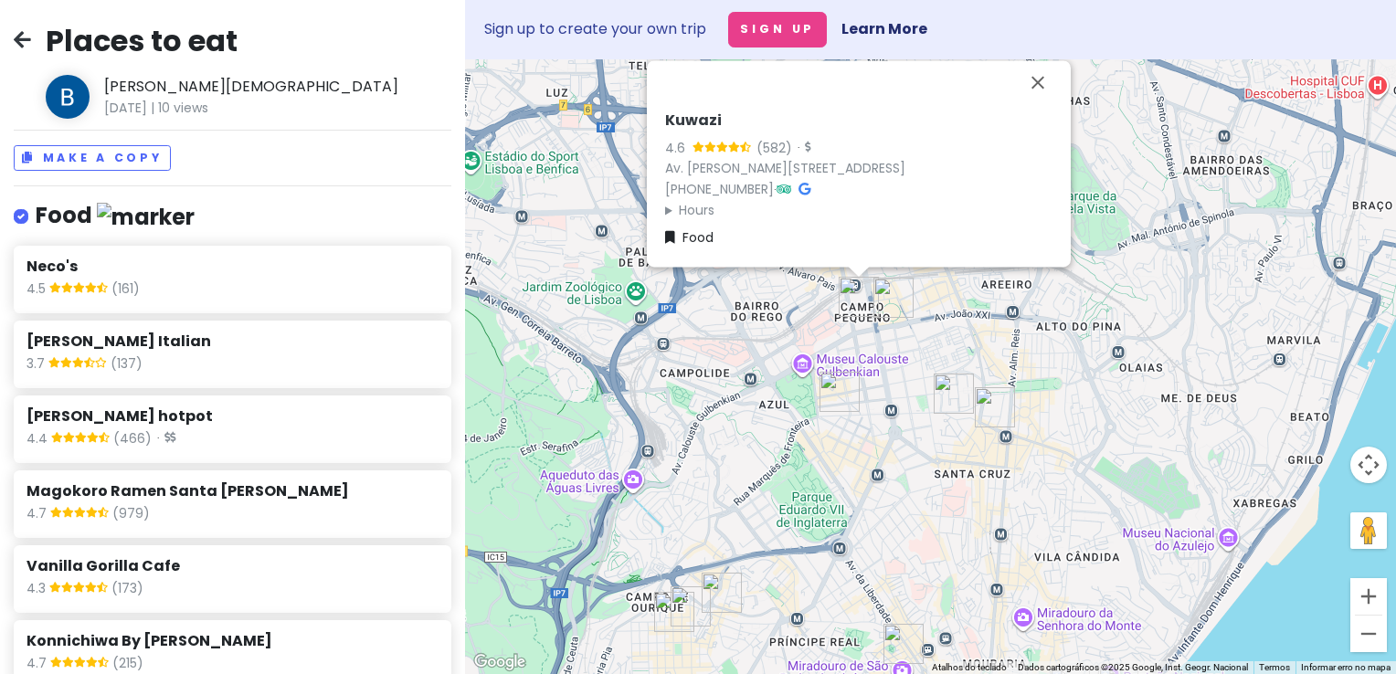
drag, startPoint x: 983, startPoint y: 487, endPoint x: 920, endPoint y: 486, distance: 63.0
click at [923, 492] on div "Kuwazi 4.6 (582) · Av. [PERSON_NAME][STREET_ADDRESS] [PHONE_NUMBER] · Hours [DA…" at bounding box center [930, 366] width 931 height 615
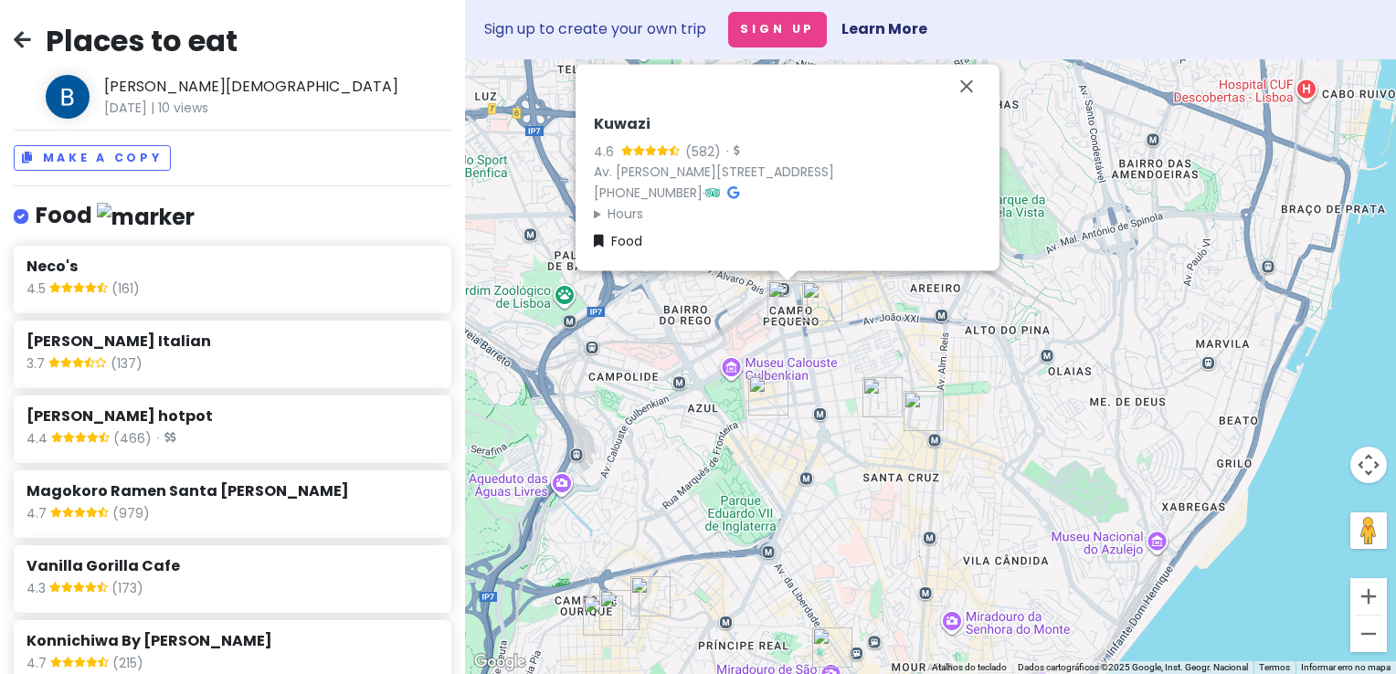
click at [1110, 333] on div "Kuwazi 4.6 (582) · Av. [PERSON_NAME][STREET_ADDRESS] [PHONE_NUMBER] · Hours [DA…" at bounding box center [930, 366] width 931 height 615
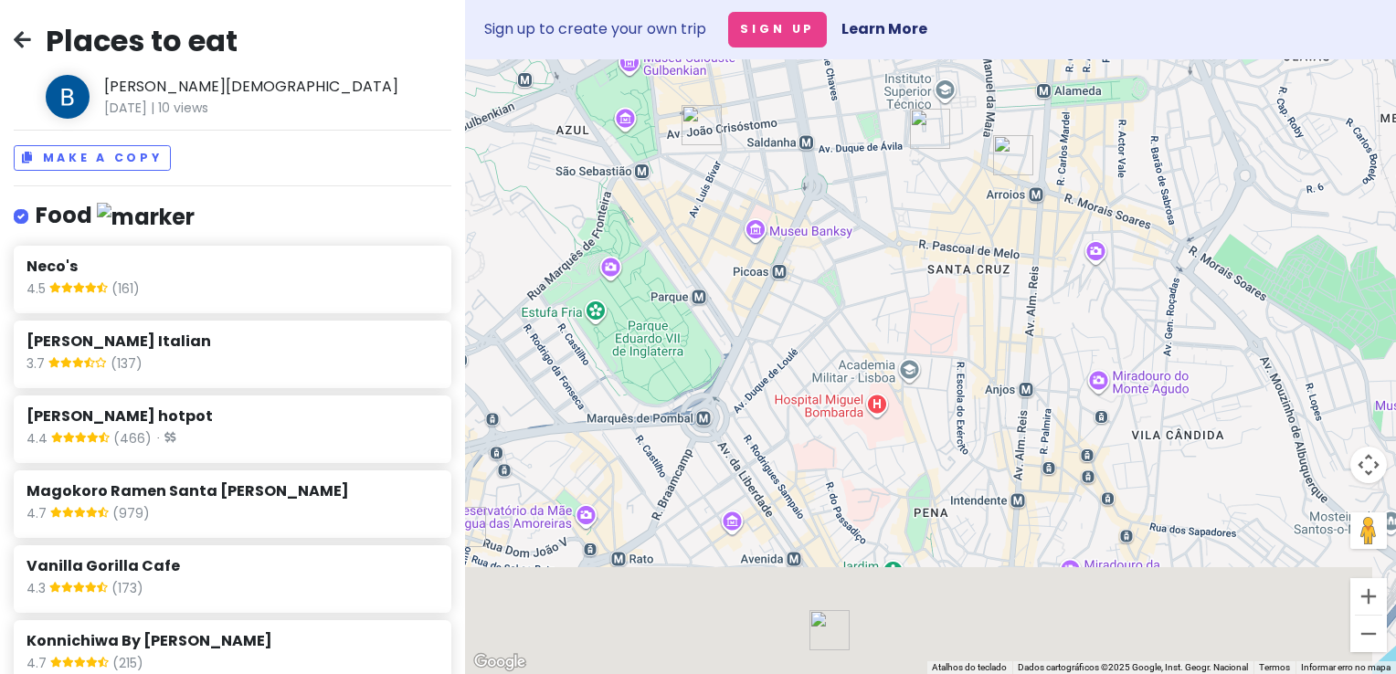
drag, startPoint x: 805, startPoint y: 497, endPoint x: 855, endPoint y: 258, distance: 244.6
click at [859, 214] on div at bounding box center [930, 366] width 931 height 615
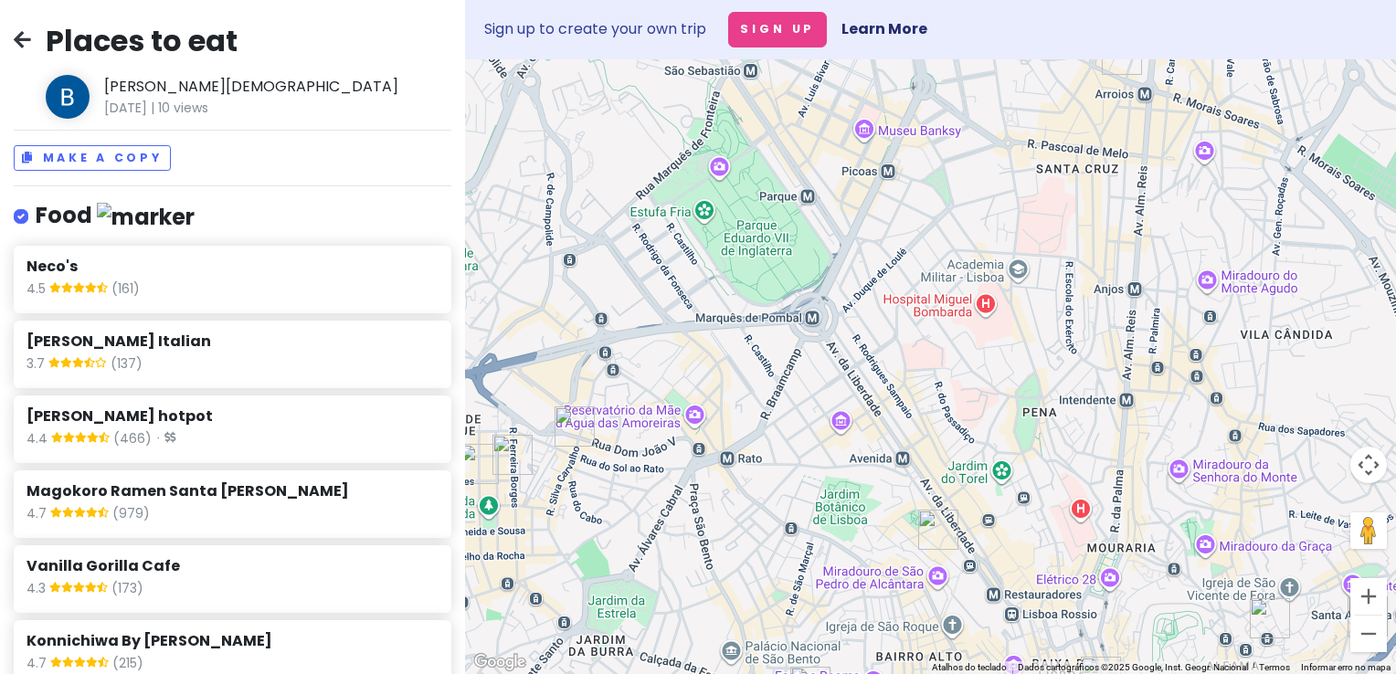
drag, startPoint x: 737, startPoint y: 358, endPoint x: 819, endPoint y: 348, distance: 81.9
click at [819, 348] on div at bounding box center [930, 366] width 931 height 615
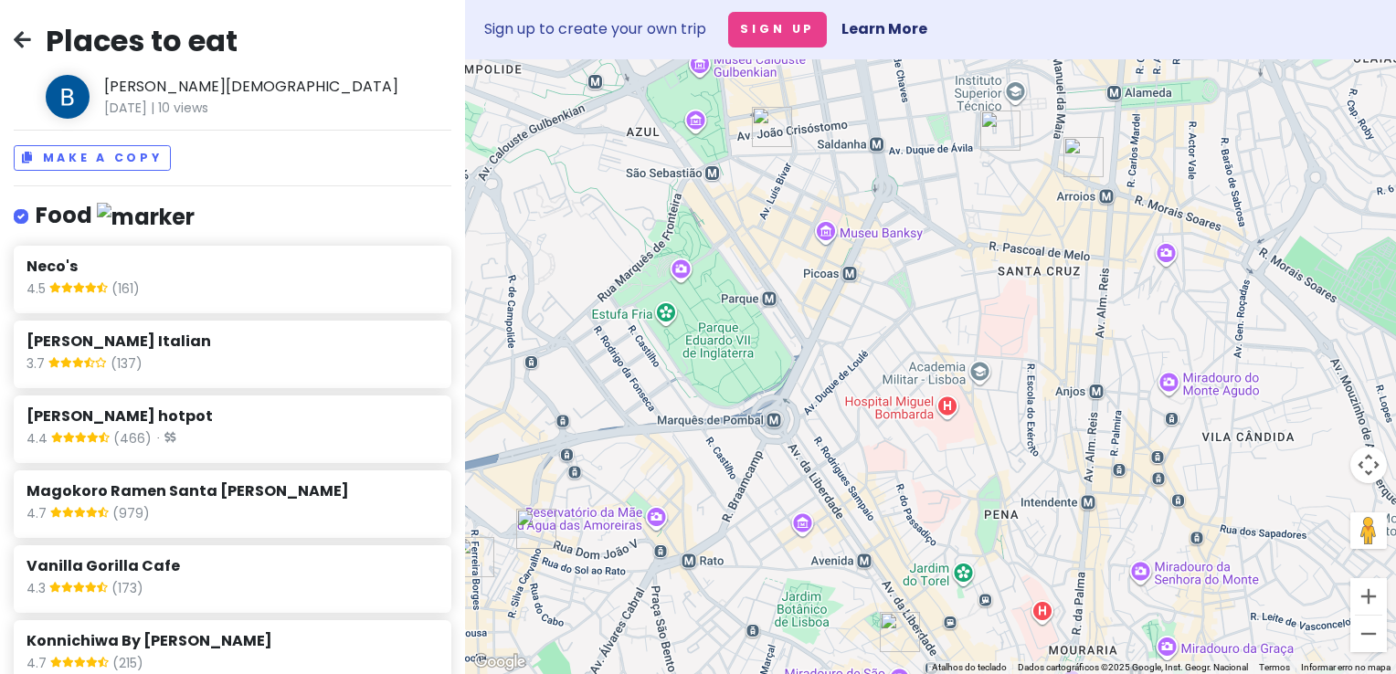
drag, startPoint x: 822, startPoint y: 265, endPoint x: 783, endPoint y: 378, distance: 119.9
click at [783, 378] on div at bounding box center [930, 366] width 931 height 615
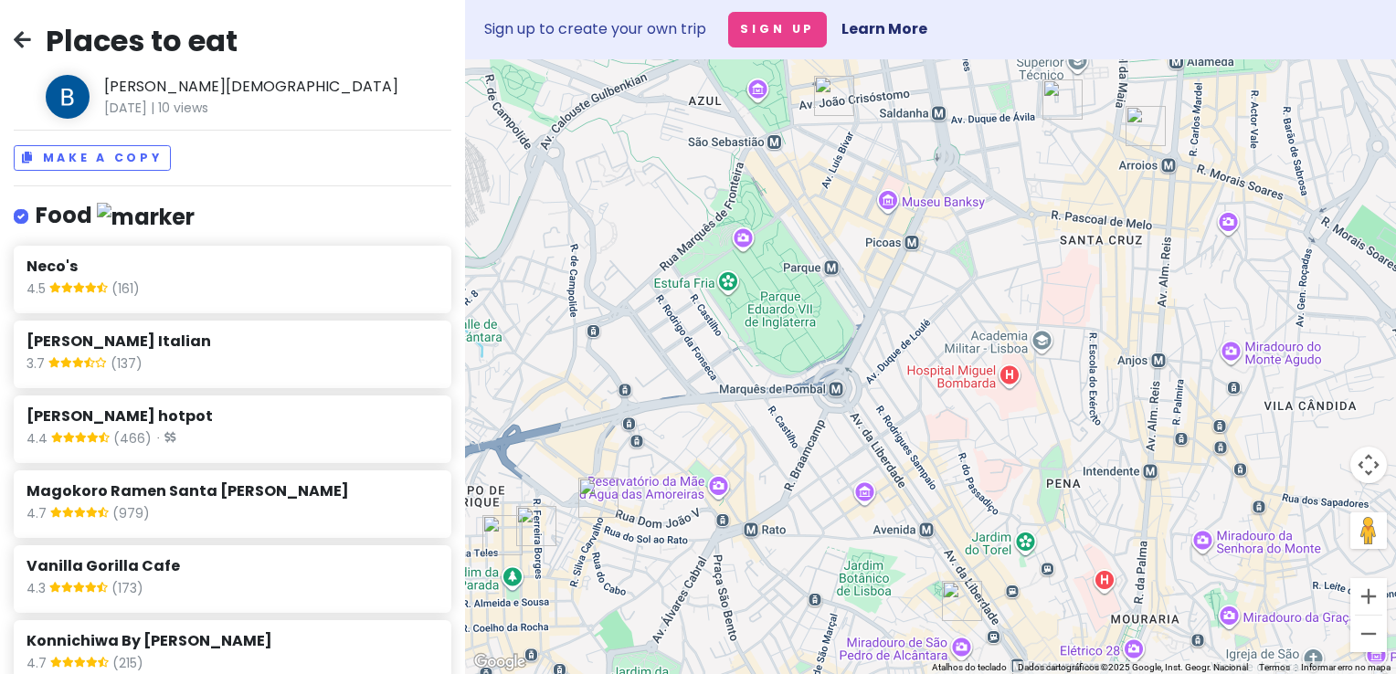
drag, startPoint x: 849, startPoint y: 360, endPoint x: 894, endPoint y: 323, distance: 57.8
click at [894, 323] on div at bounding box center [930, 366] width 931 height 615
click at [826, 99] on img "Vanilla Gorilla Cafe" at bounding box center [834, 96] width 40 height 40
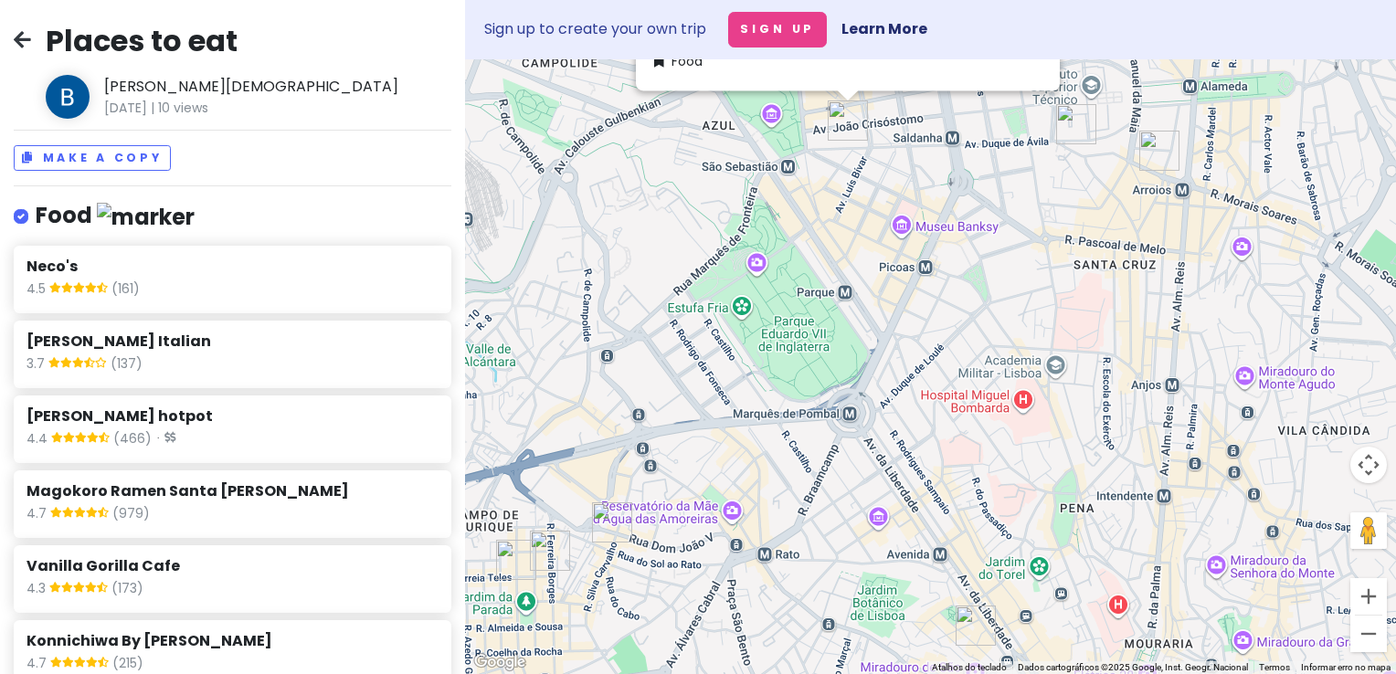
drag, startPoint x: 881, startPoint y: 246, endPoint x: 759, endPoint y: 405, distance: 200.1
click at [884, 196] on div "Vanilla Gorilla Cafe 4.3 (173) Av. [PERSON_NAME][STREET_ADDRESS][PERSON_NAME] […" at bounding box center [930, 366] width 931 height 615
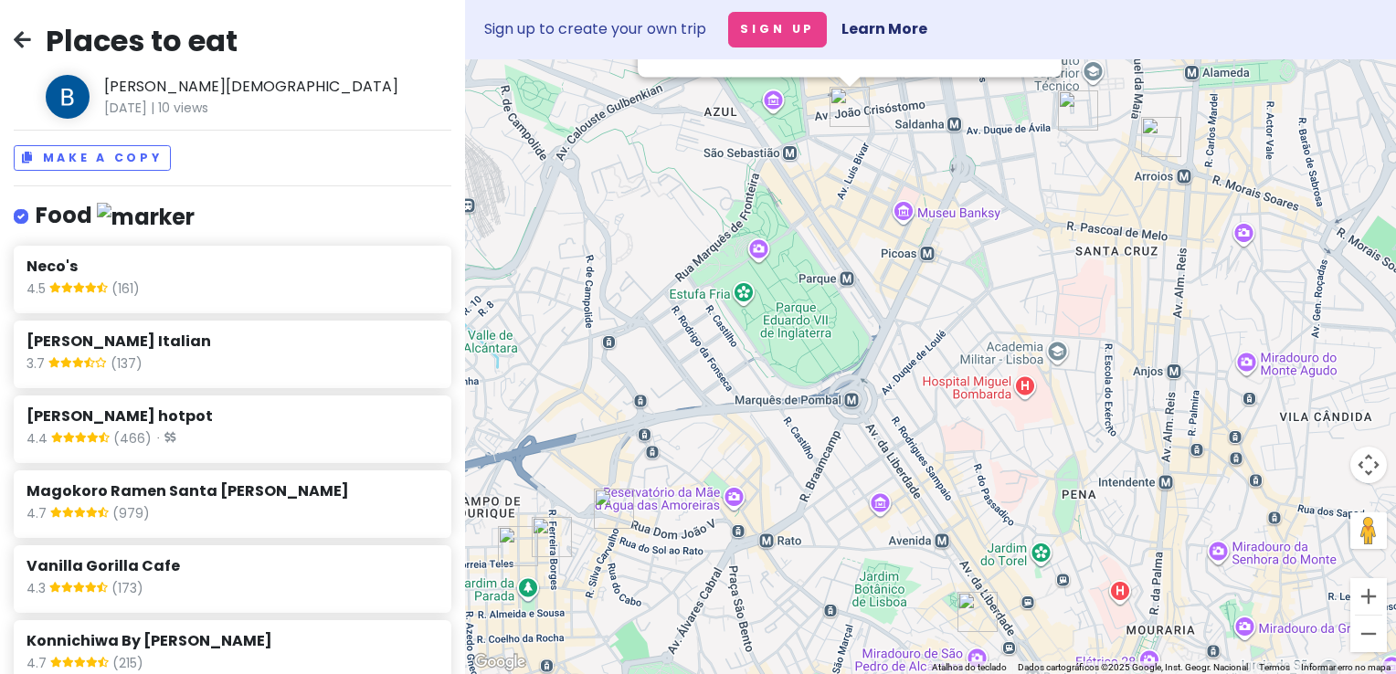
click at [615, 506] on img "Neco's" at bounding box center [614, 509] width 40 height 40
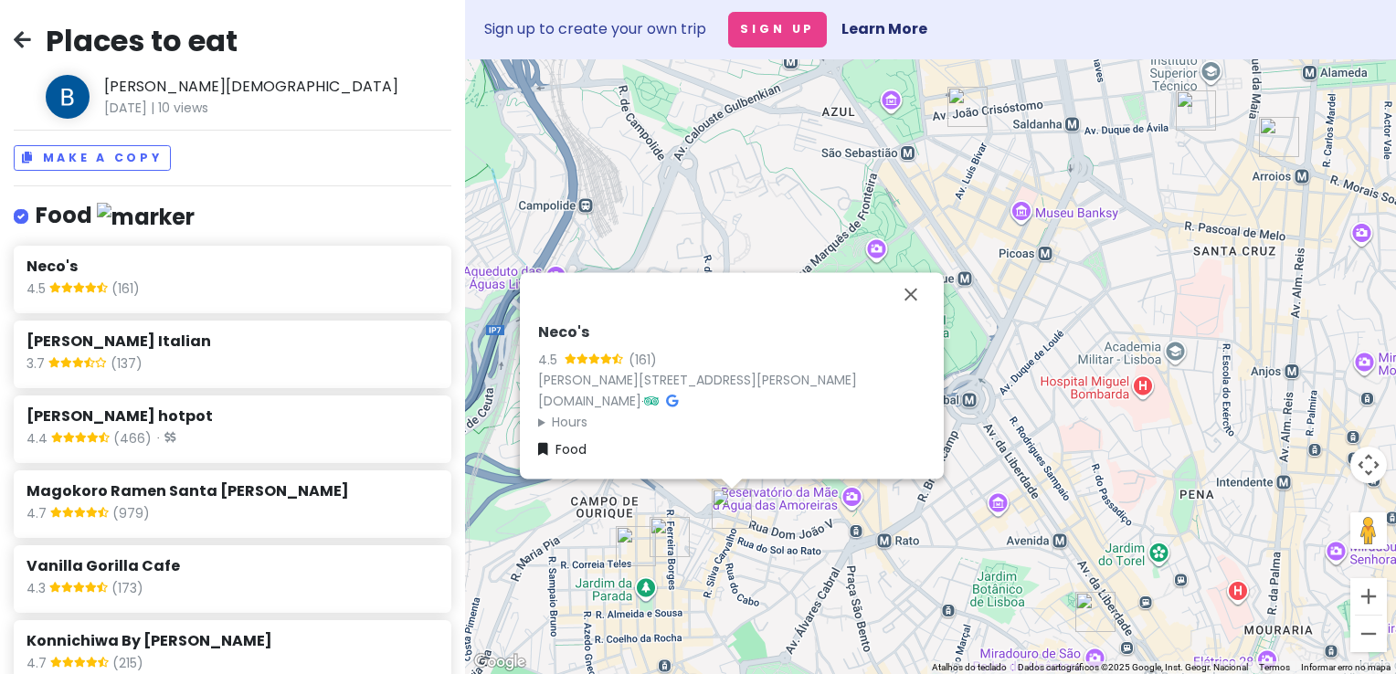
click at [1002, 320] on div "Neco's 4.5 (161) [PERSON_NAME][STREET_ADDRESS][PERSON_NAME] [DOMAIN_NAME] · Hou…" at bounding box center [930, 366] width 931 height 615
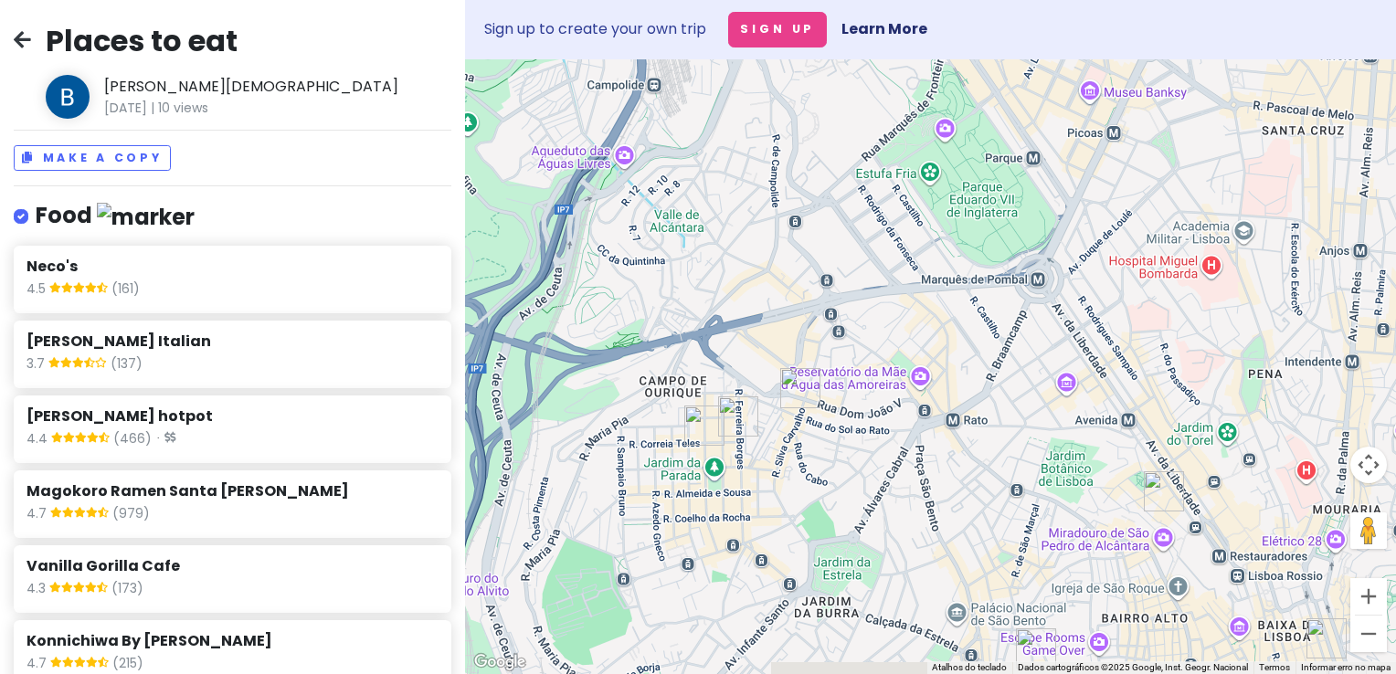
drag, startPoint x: 848, startPoint y: 456, endPoint x: 920, endPoint y: 331, distance: 144.5
click at [920, 331] on div at bounding box center [930, 366] width 931 height 615
